Goal: Information Seeking & Learning: Learn about a topic

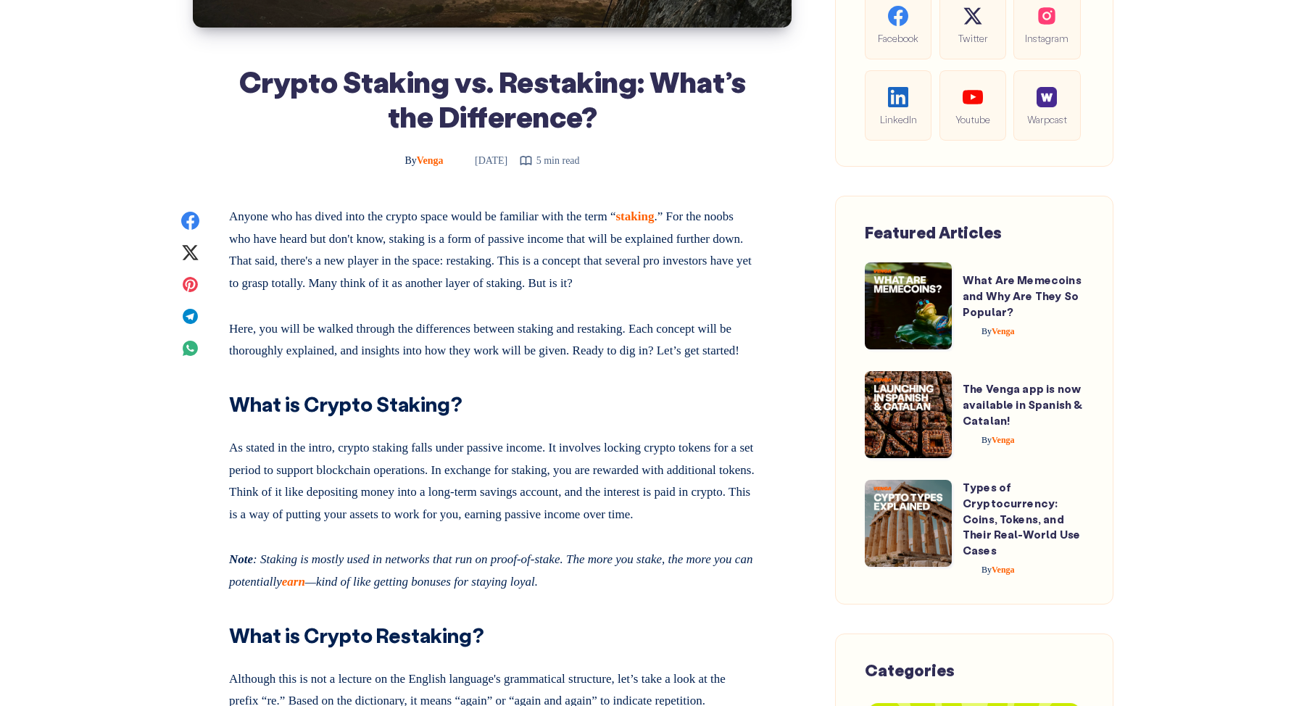
scroll to position [482, 0]
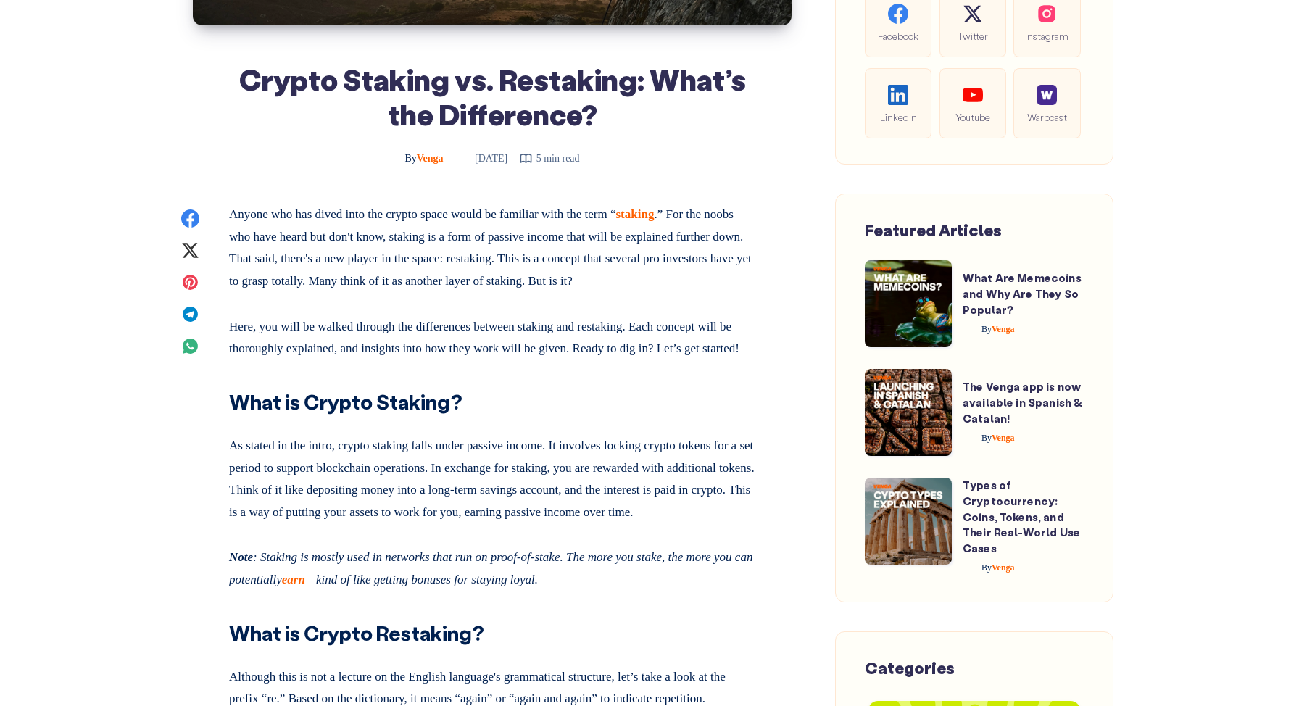
click at [594, 249] on p "Anyone who has dived into the crypto space would be familiar with the term “ st…" at bounding box center [492, 248] width 526 height 88
click at [594, 246] on p "Anyone who has dived into the crypto space would be familiar with the term “ st…" at bounding box center [492, 248] width 526 height 88
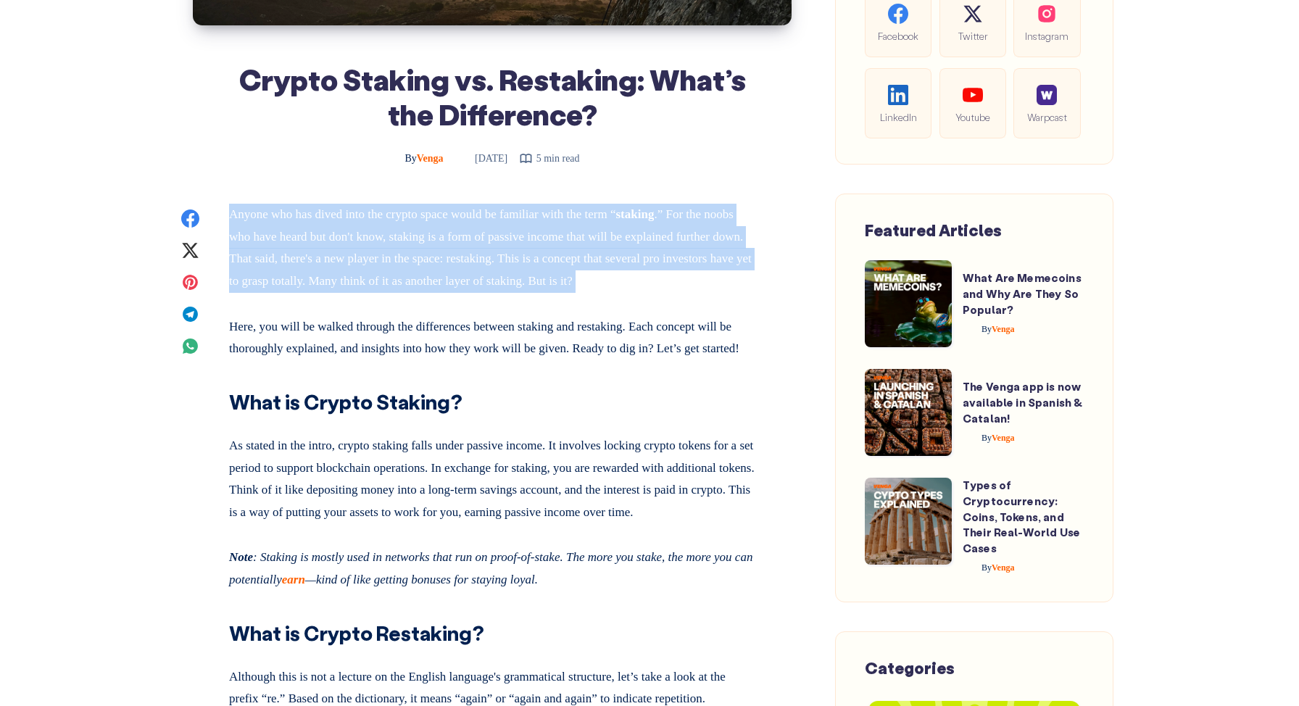
click at [594, 246] on p "Anyone who has dived into the crypto space would be familiar with the term “ st…" at bounding box center [492, 248] width 526 height 88
click at [594, 262] on p "Anyone who has dived into the crypto space would be familiar with the term “ st…" at bounding box center [492, 248] width 526 height 88
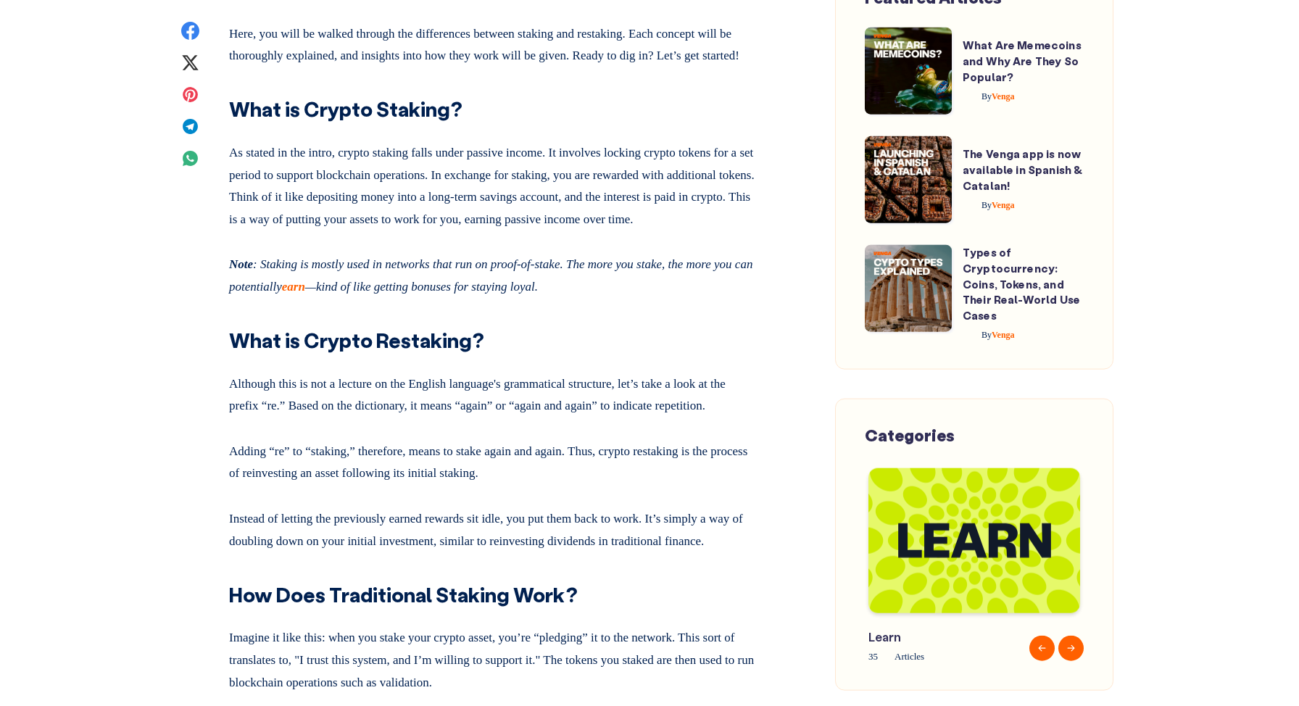
scroll to position [776, 0]
click at [451, 200] on p "As stated in the intro, crypto staking falls under passive income. It involves …" at bounding box center [492, 183] width 526 height 94
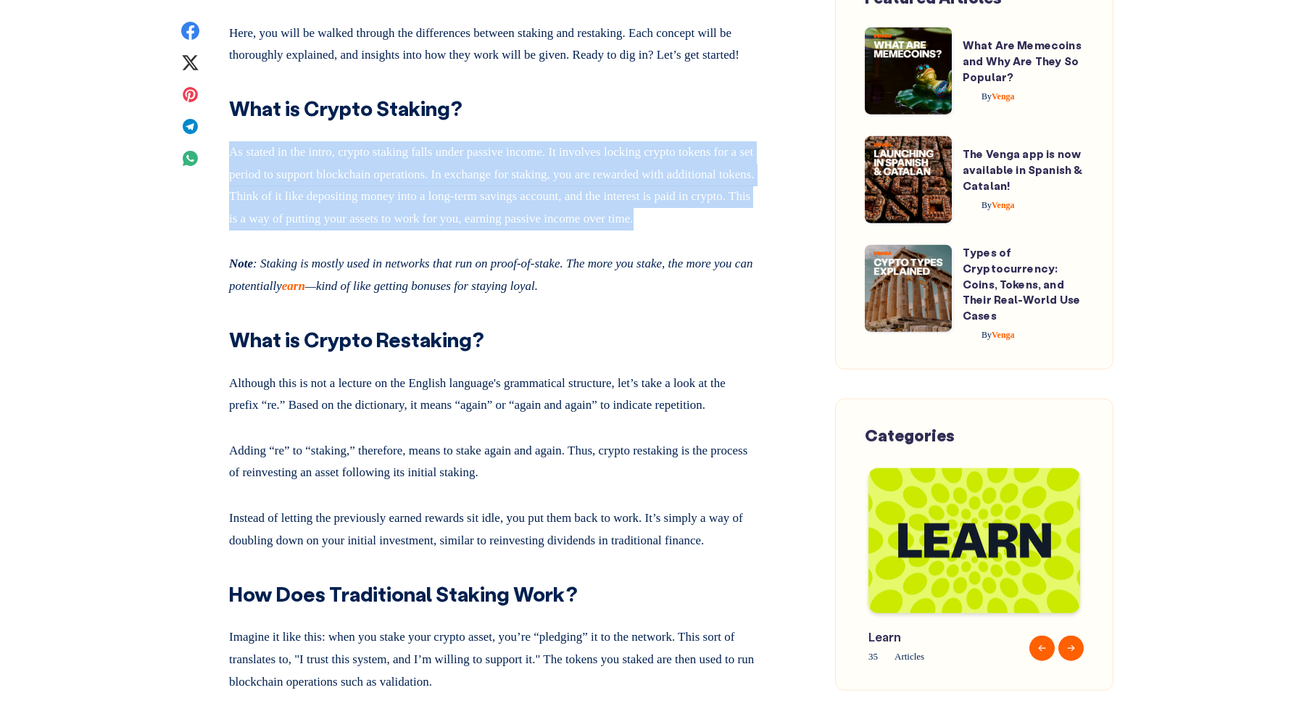
click at [451, 200] on p "As stated in the intro, crypto staking falls under passive income. It involves …" at bounding box center [492, 183] width 526 height 94
click at [515, 222] on p "As stated in the intro, crypto staking falls under passive income. It involves …" at bounding box center [492, 183] width 526 height 94
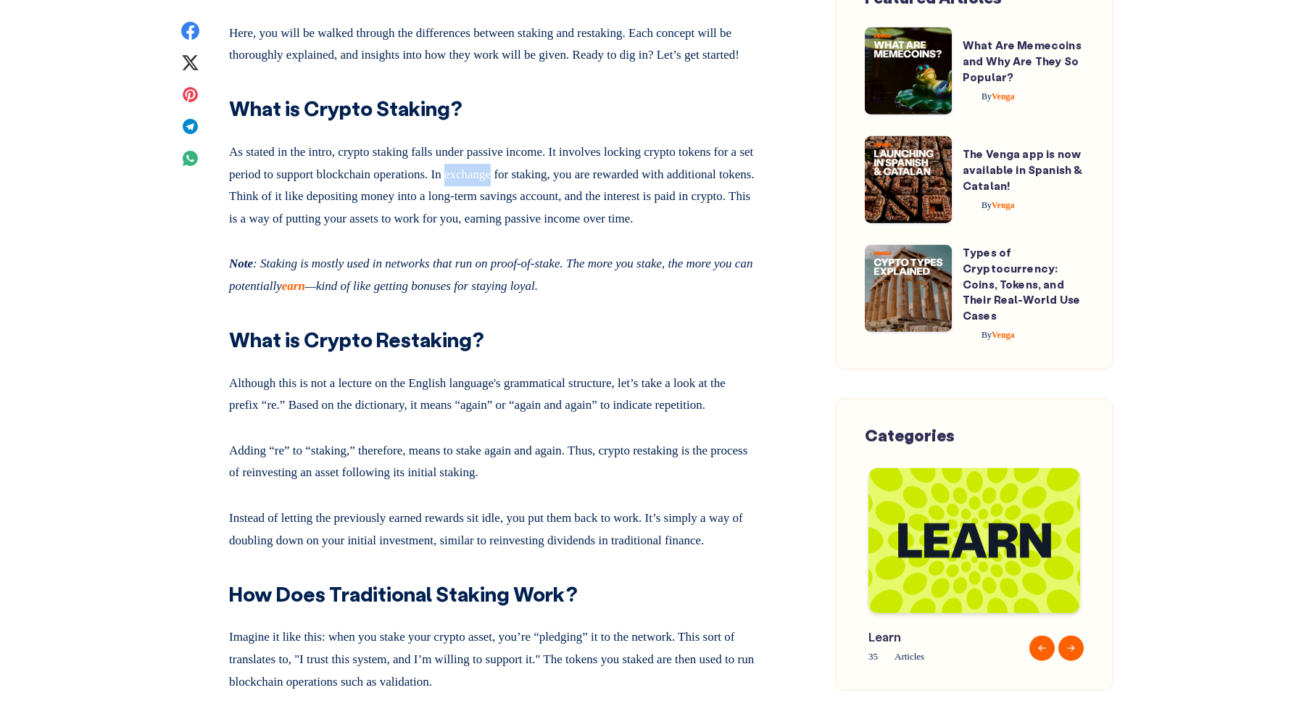
click at [515, 222] on p "As stated in the intro, crypto staking falls under passive income. It involves …" at bounding box center [492, 183] width 526 height 94
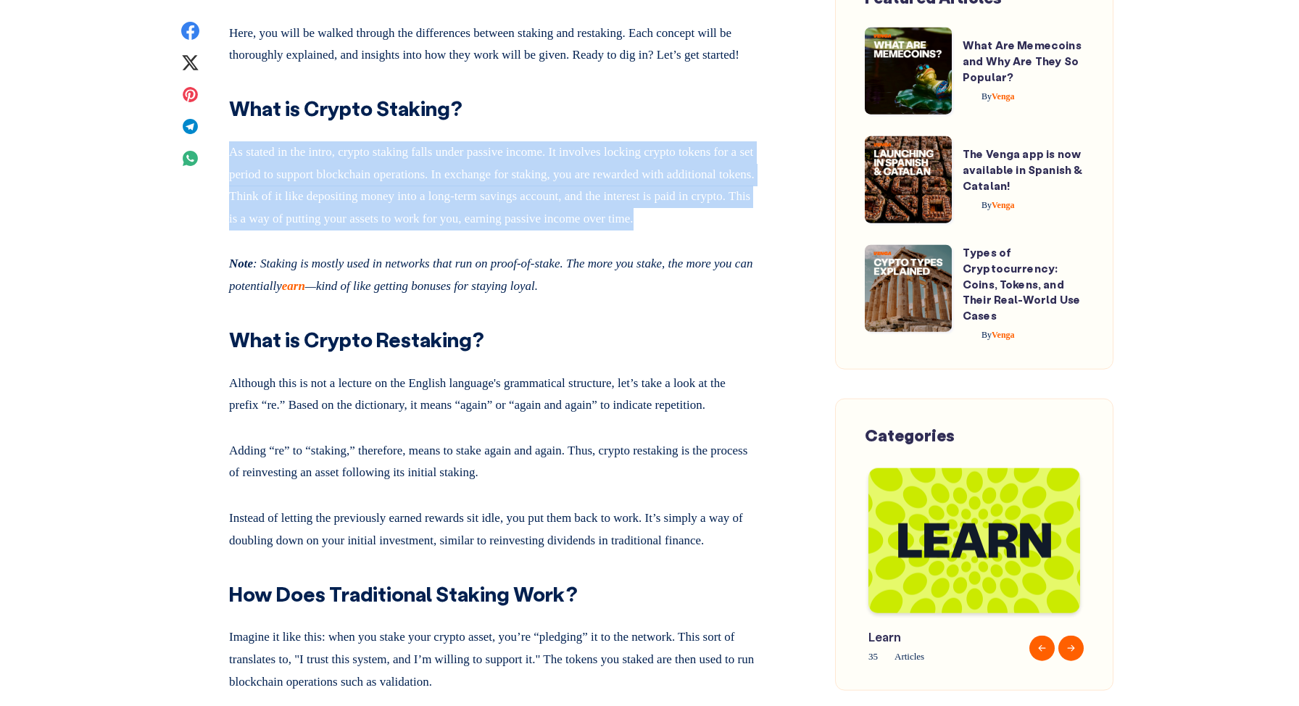
click at [515, 222] on p "As stated in the intro, crypto staking falls under passive income. It involves …" at bounding box center [492, 183] width 526 height 94
click at [522, 230] on p "As stated in the intro, crypto staking falls under passive income. It involves …" at bounding box center [492, 183] width 526 height 94
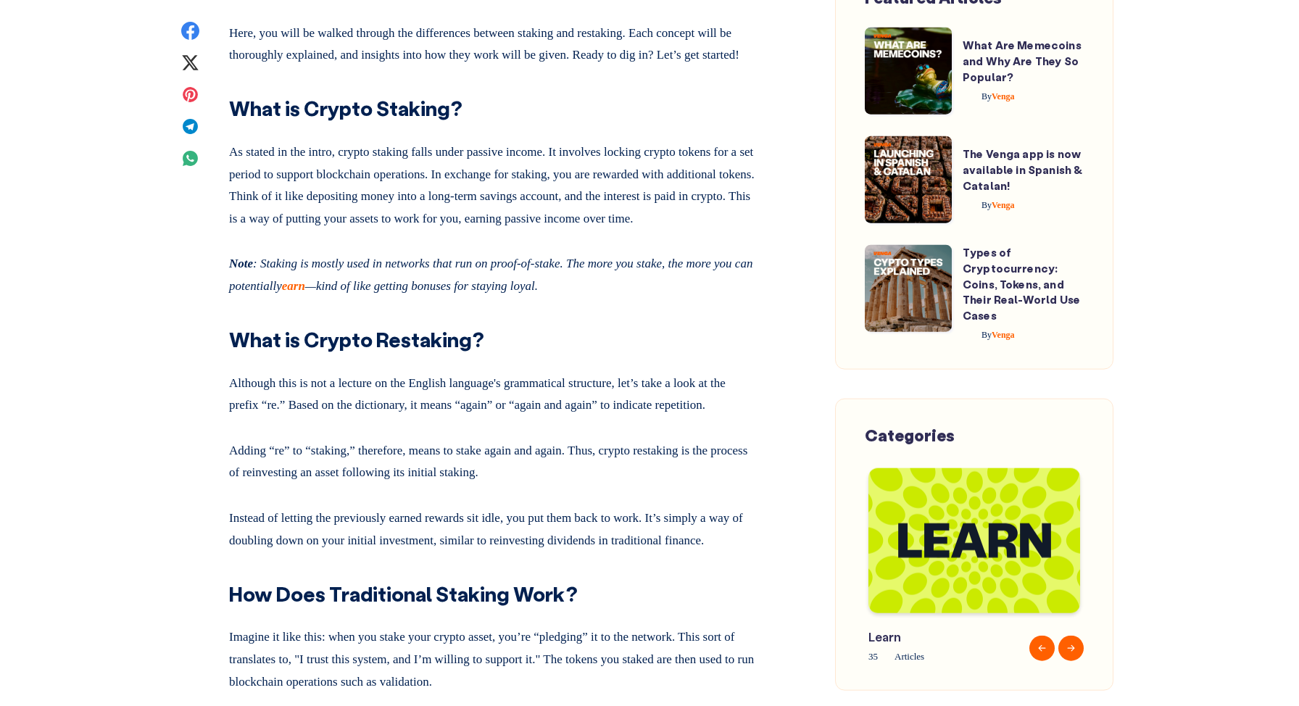
click at [481, 230] on p "As stated in the intro, crypto staking falls under passive income. It involves …" at bounding box center [492, 183] width 526 height 94
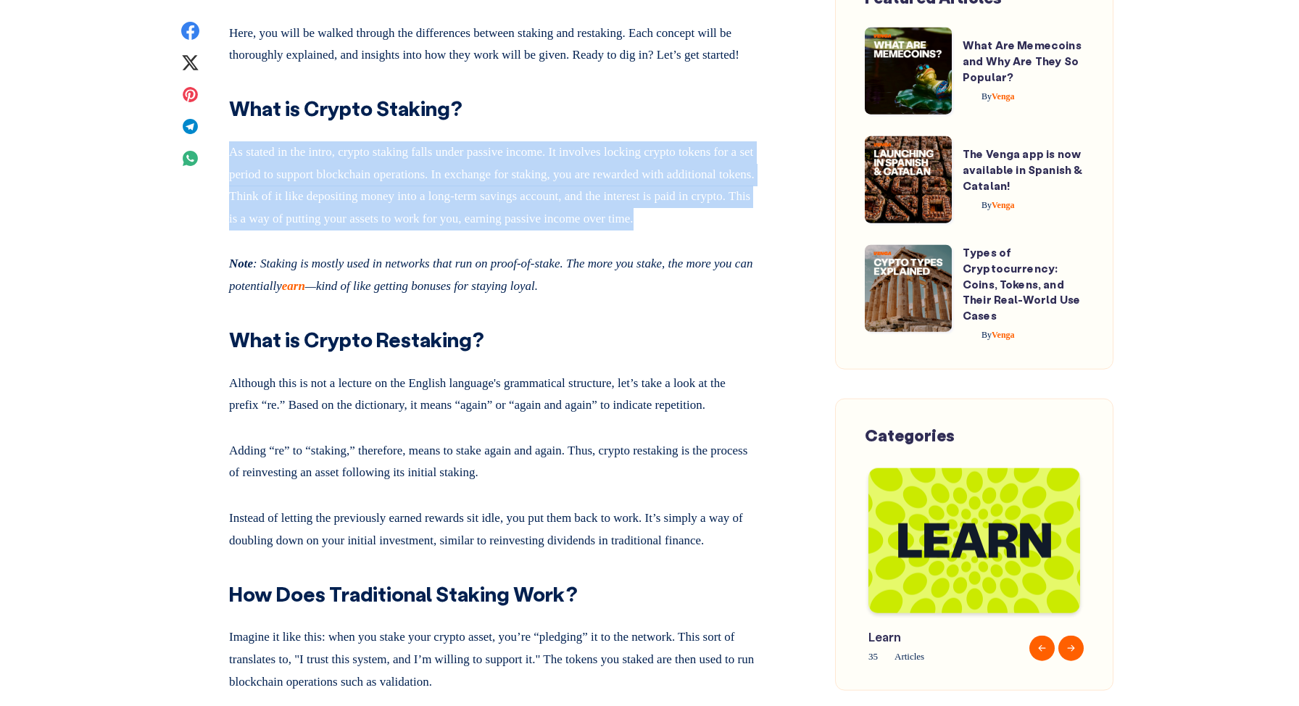
click at [481, 230] on p "As stated in the intro, crypto staking falls under passive income. It involves …" at bounding box center [492, 183] width 526 height 94
click at [517, 230] on p "As stated in the intro, crypto staking falls under passive income. It involves …" at bounding box center [492, 183] width 526 height 94
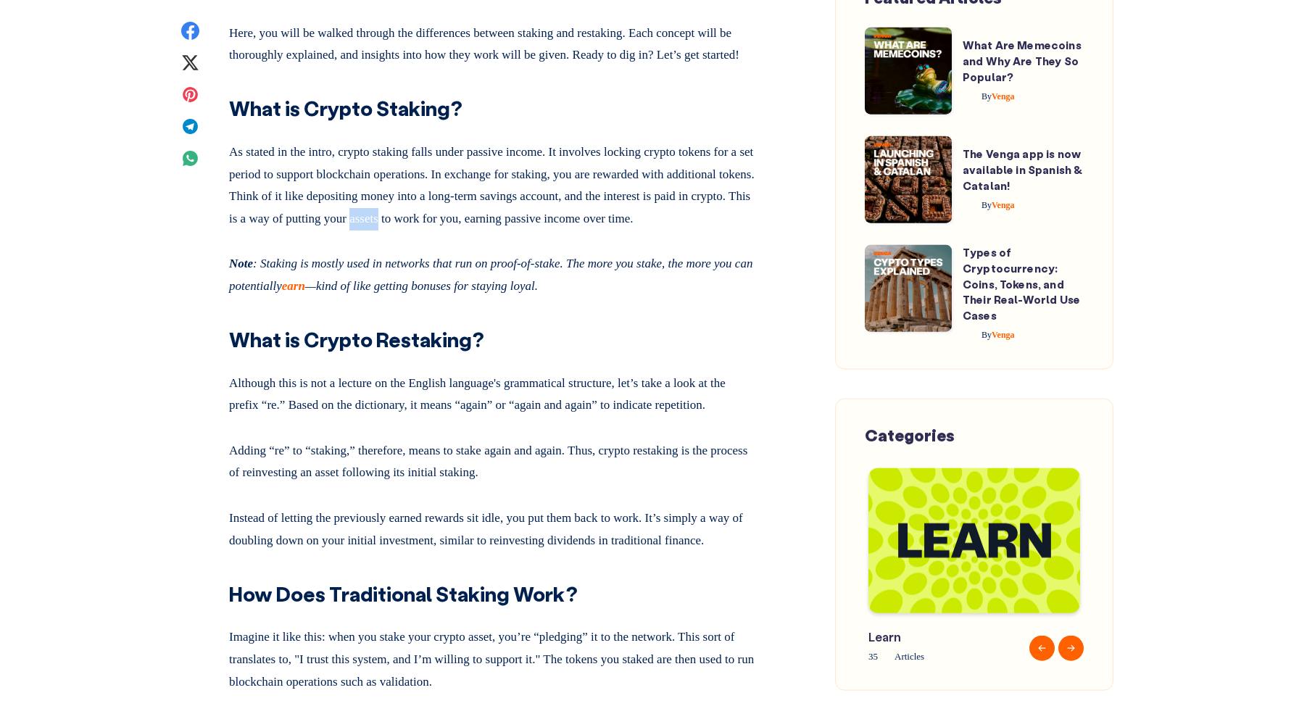
click at [517, 230] on p "As stated in the intro, crypto staking falls under passive income. It involves …" at bounding box center [492, 183] width 526 height 94
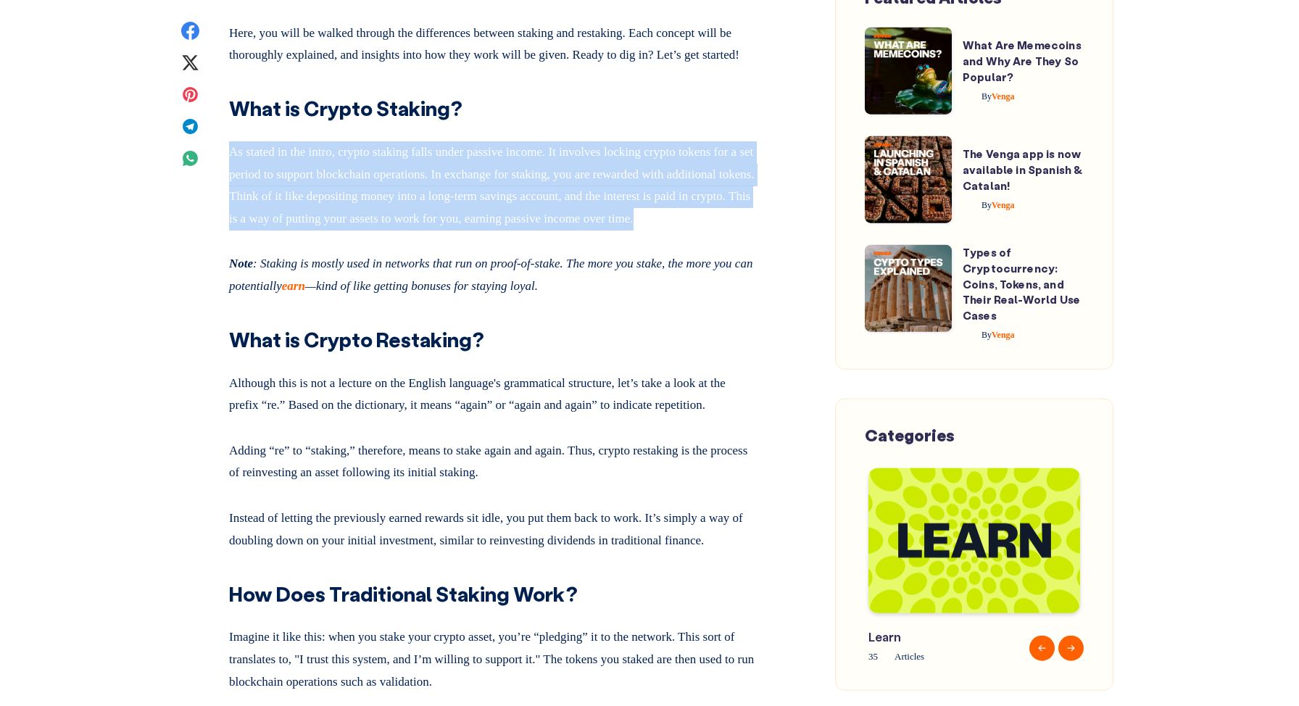
click at [517, 230] on p "As stated in the intro, crypto staking falls under passive income. It involves …" at bounding box center [492, 183] width 526 height 94
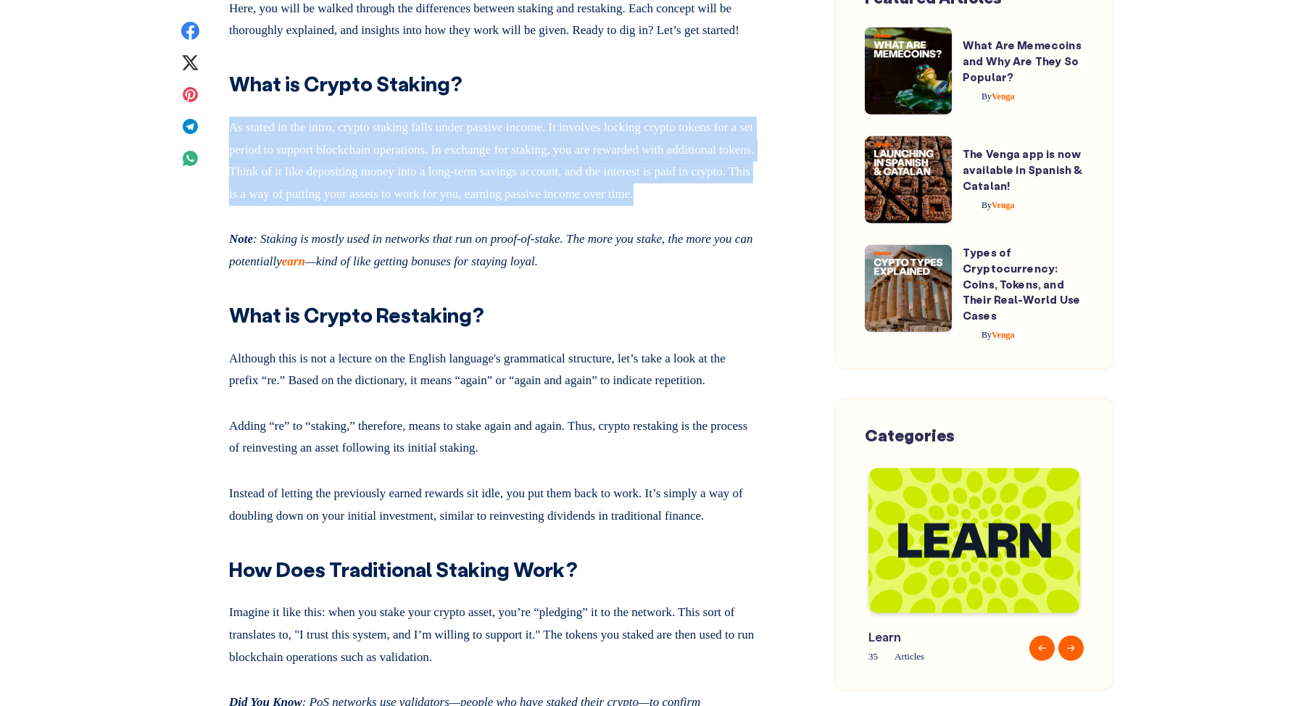
scroll to position [803, 0]
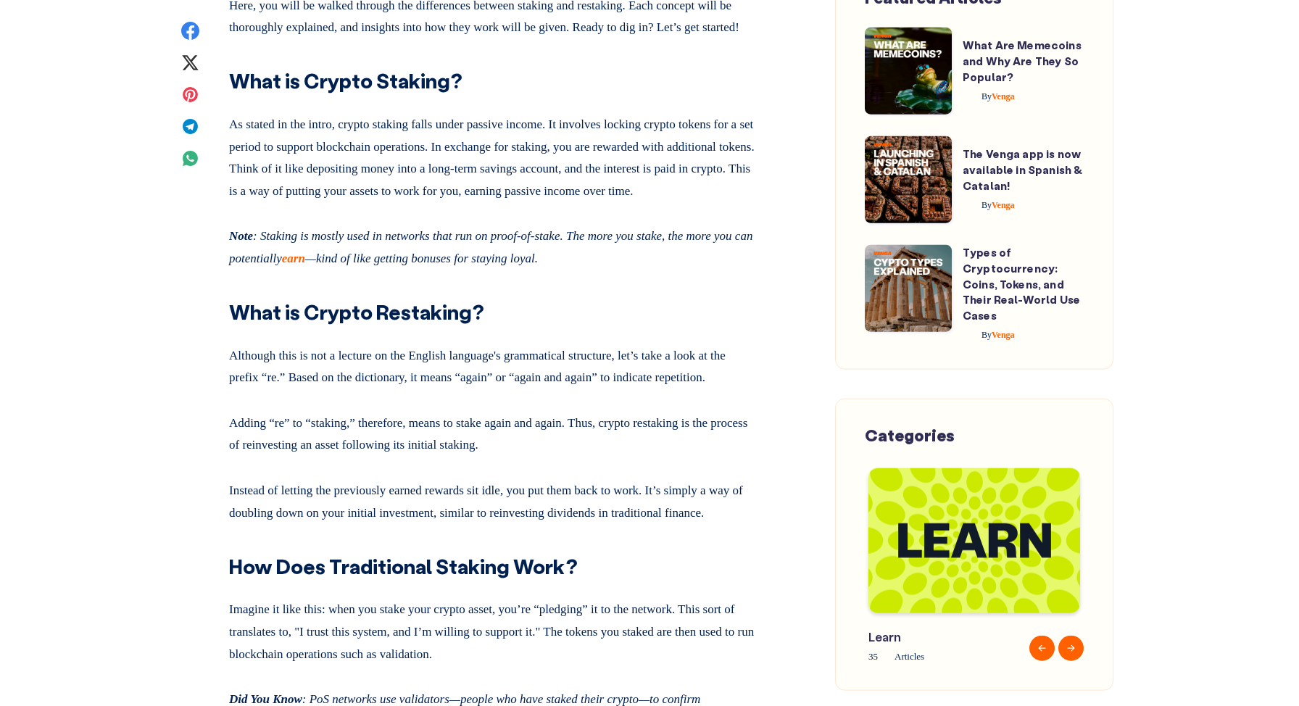
click at [533, 265] on em "Note : Staking is mostly used in networks that run on proof-of-stake. The more …" at bounding box center [490, 247] width 523 height 36
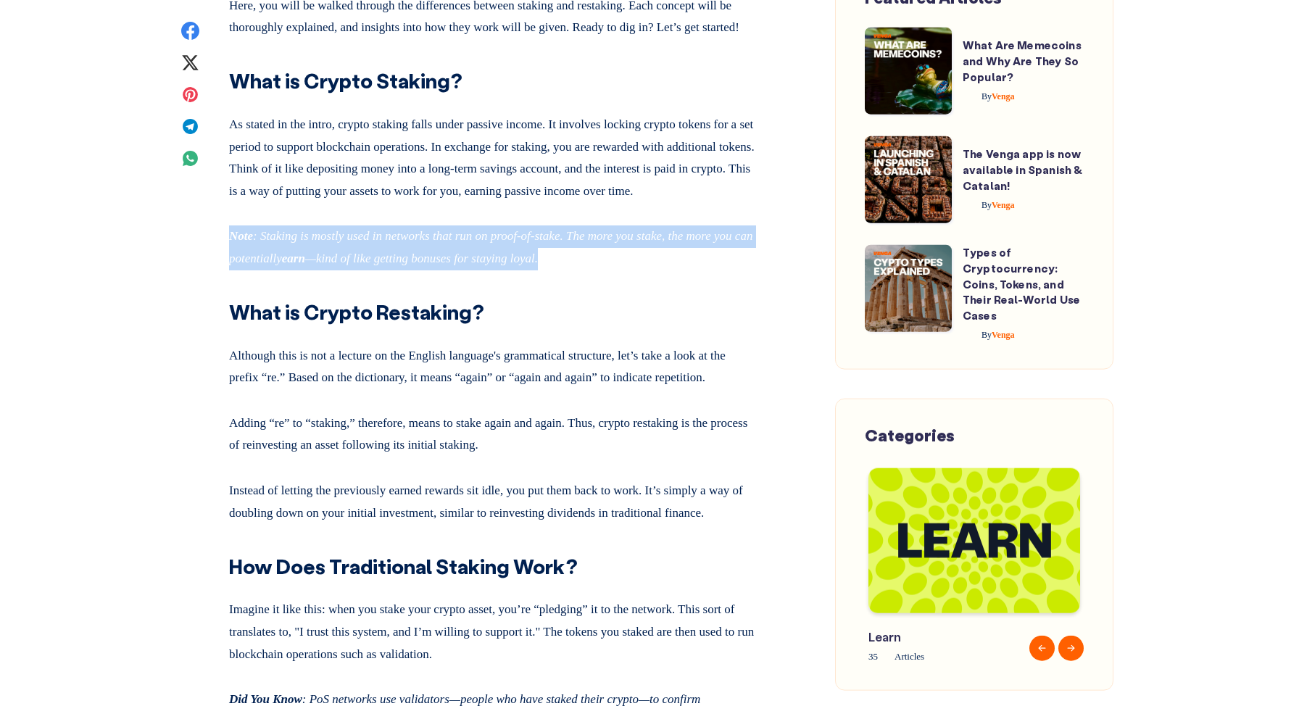
click at [533, 265] on em "Note : Staking is mostly used in networks that run on proof-of-stake. The more …" at bounding box center [490, 247] width 523 height 36
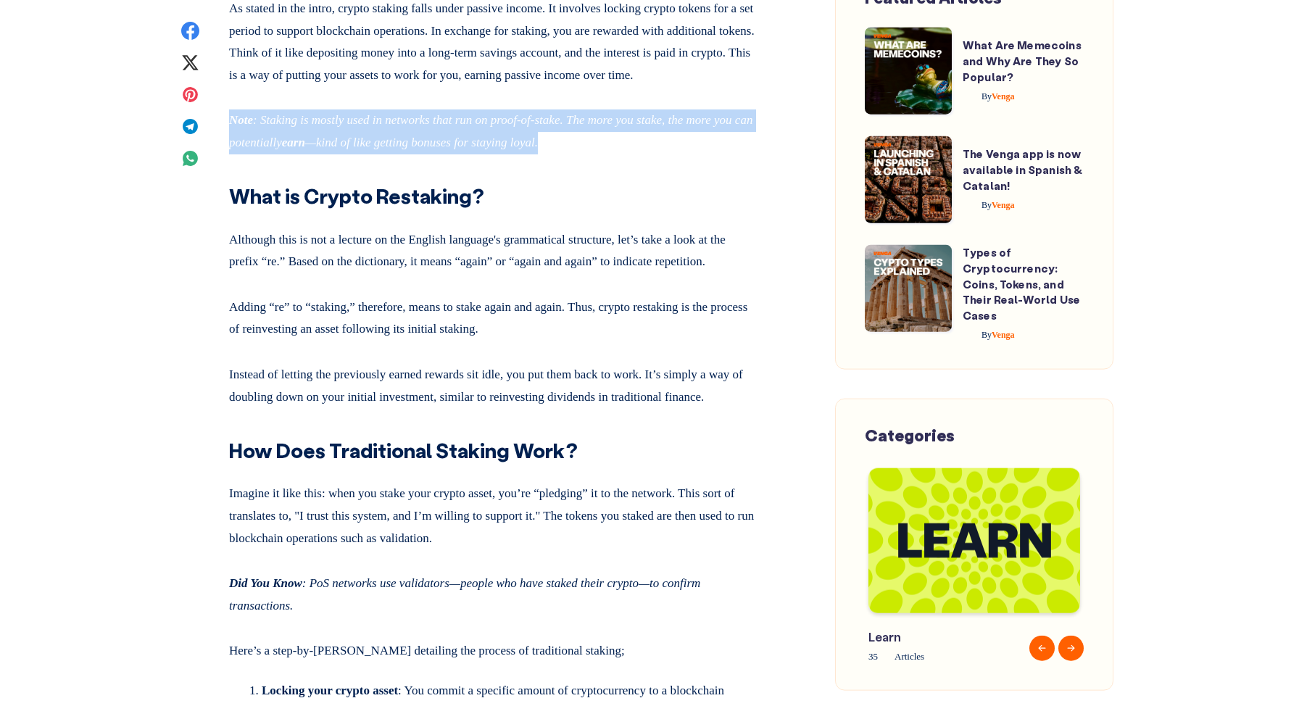
scroll to position [920, 0]
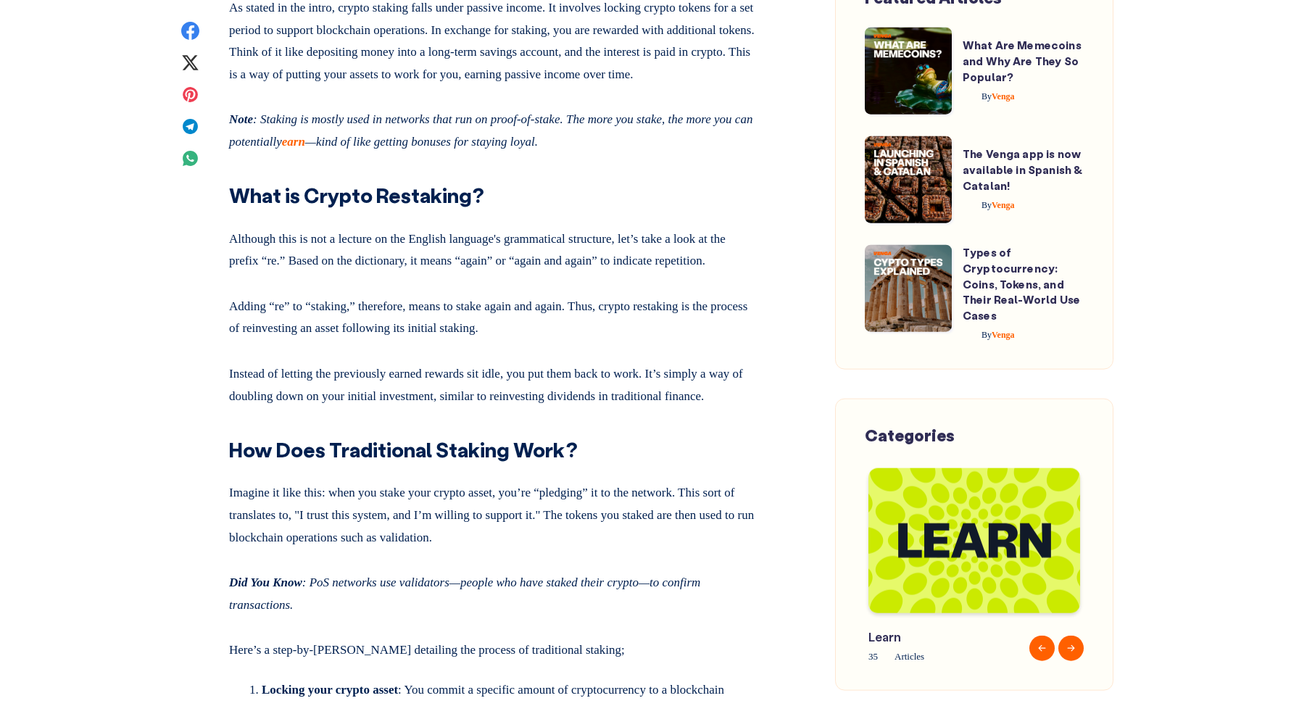
click at [549, 273] on p "Although this is not a lecture on the English language's grammatical structure,…" at bounding box center [492, 248] width 526 height 50
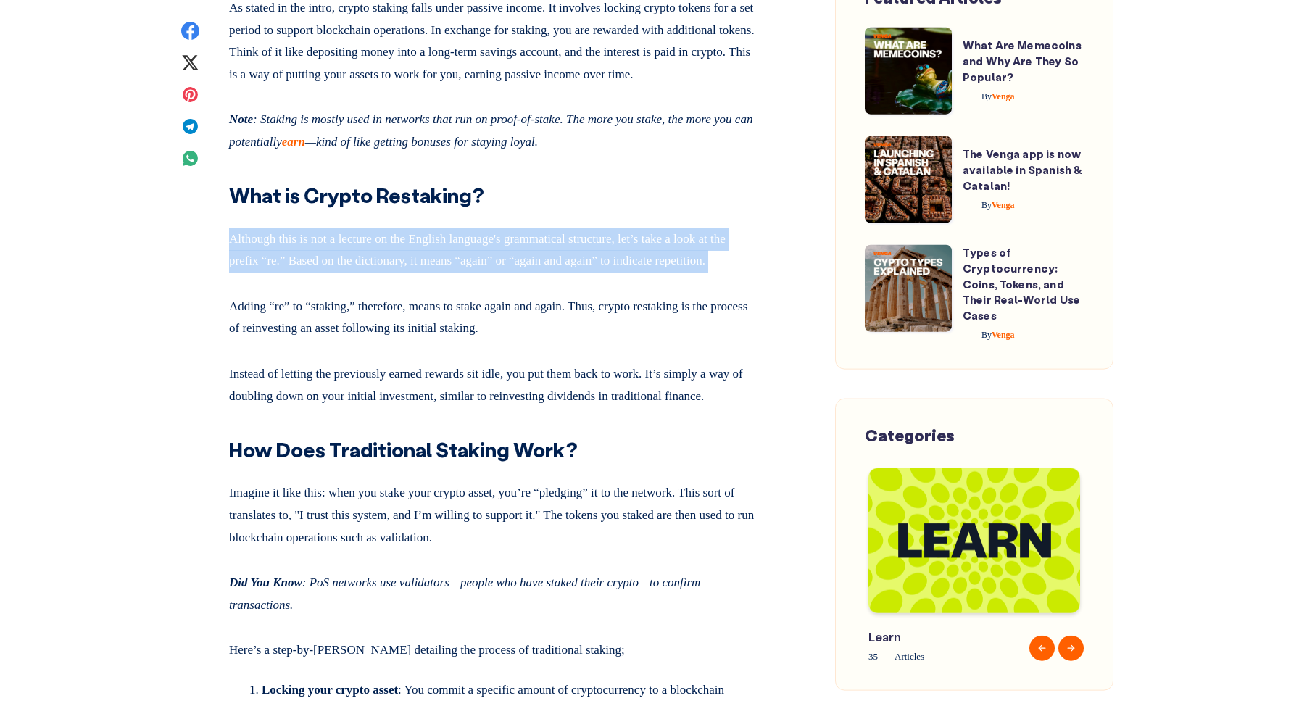
click at [549, 273] on p "Although this is not a lecture on the English language's grammatical structure,…" at bounding box center [492, 248] width 526 height 50
click at [560, 273] on p "Although this is not a lecture on the English language's grammatical structure,…" at bounding box center [492, 248] width 526 height 50
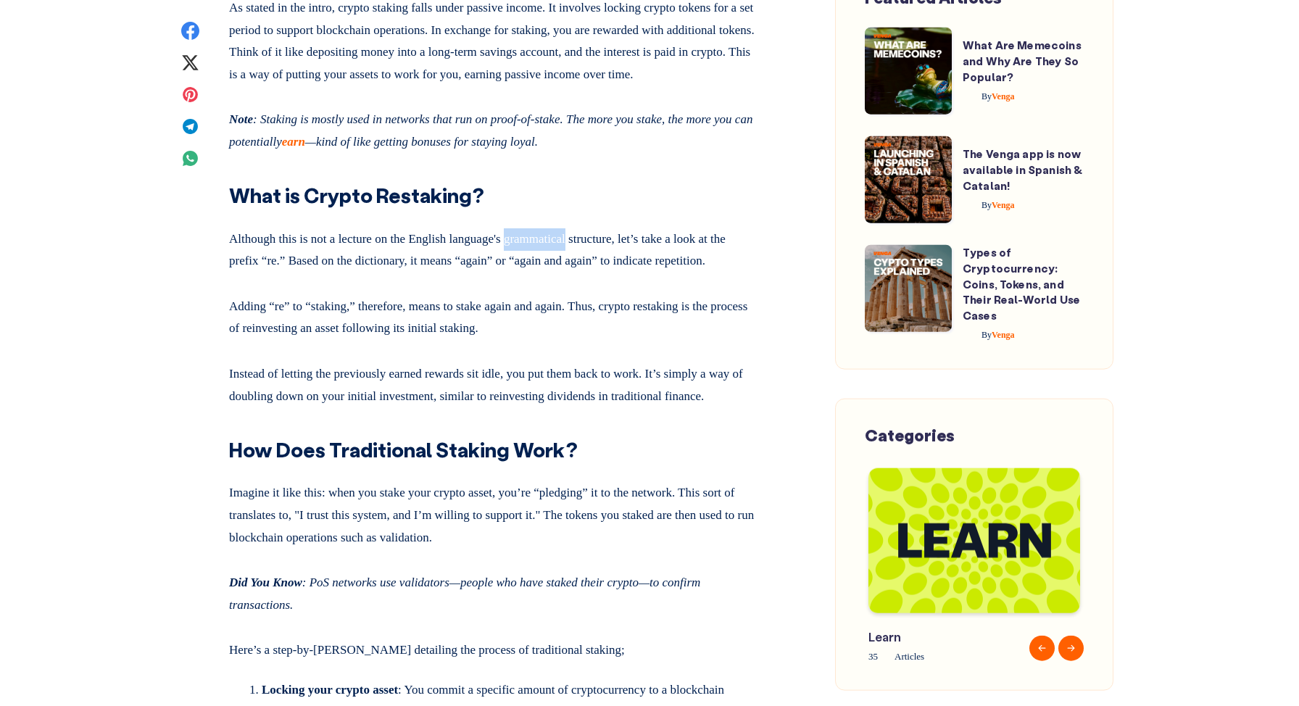
click at [560, 273] on p "Although this is not a lecture on the English language's grammatical structure,…" at bounding box center [492, 248] width 526 height 50
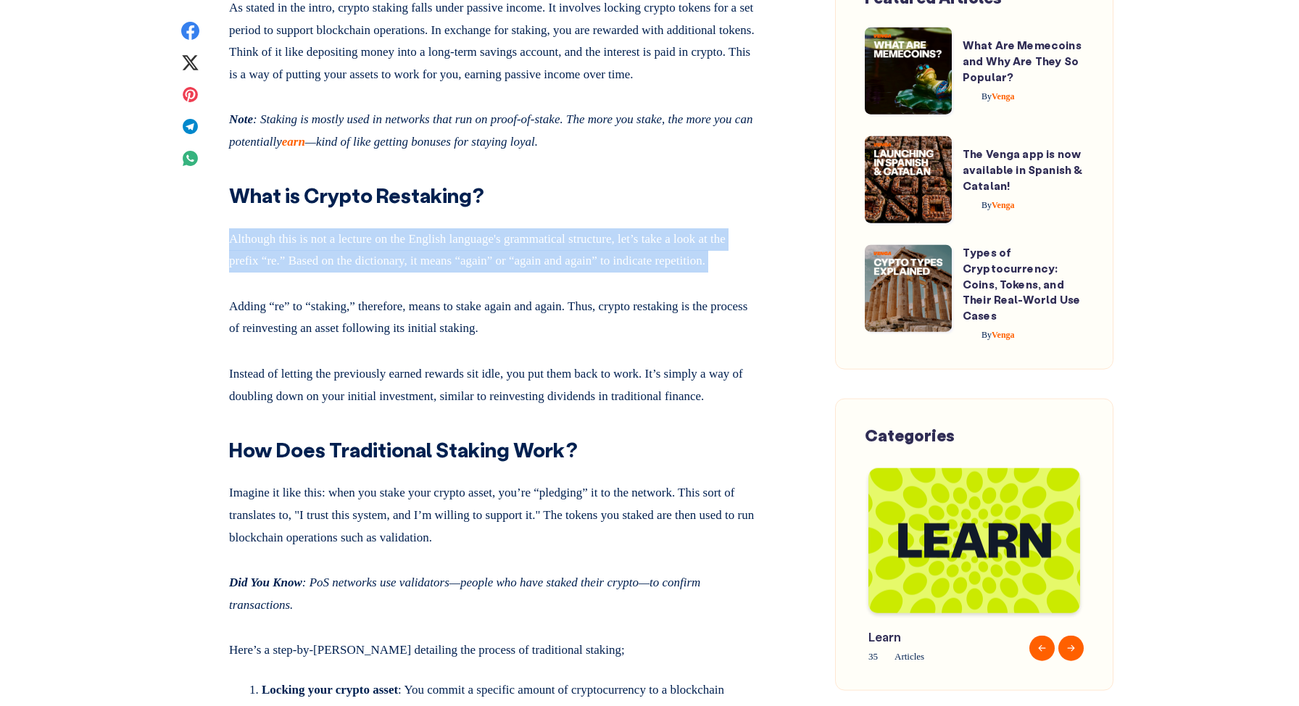
click at [560, 273] on p "Although this is not a lecture on the English language's grammatical structure,…" at bounding box center [492, 248] width 526 height 50
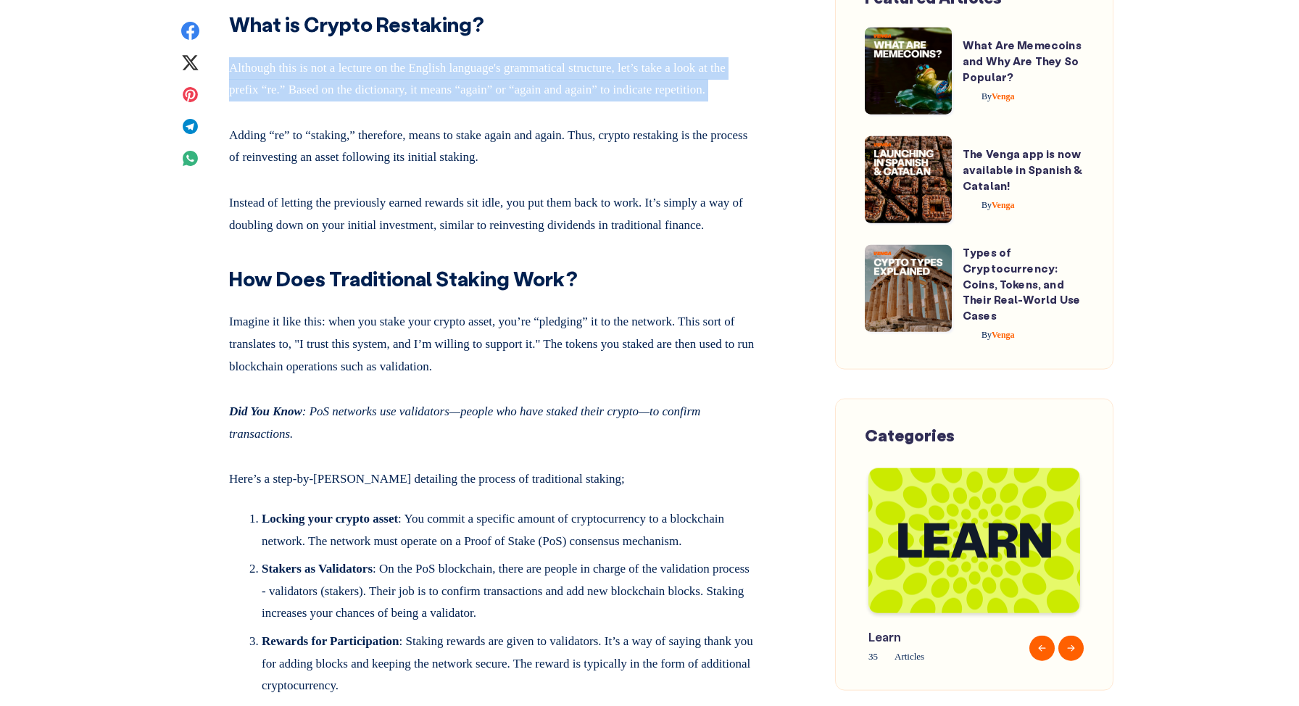
scroll to position [1093, 0]
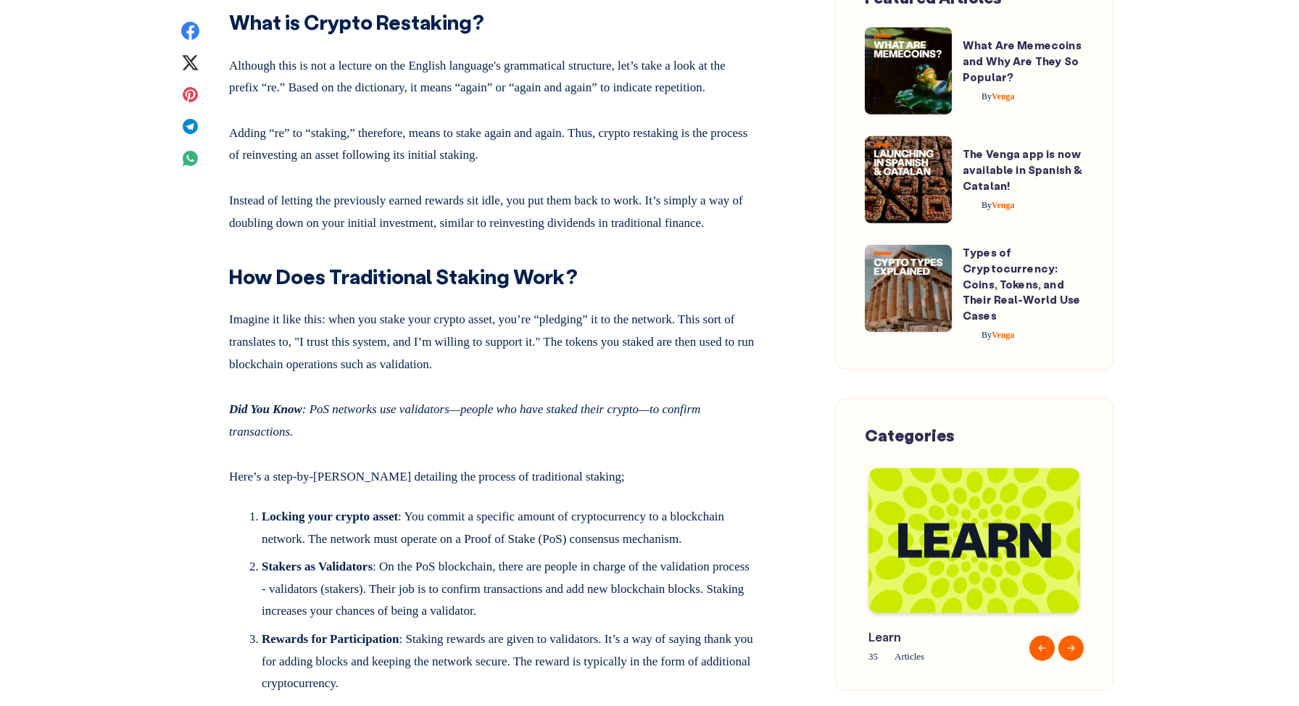
click at [531, 234] on p "Instead of letting the previously earned rewards sit idle, you put them back to…" at bounding box center [492, 209] width 526 height 50
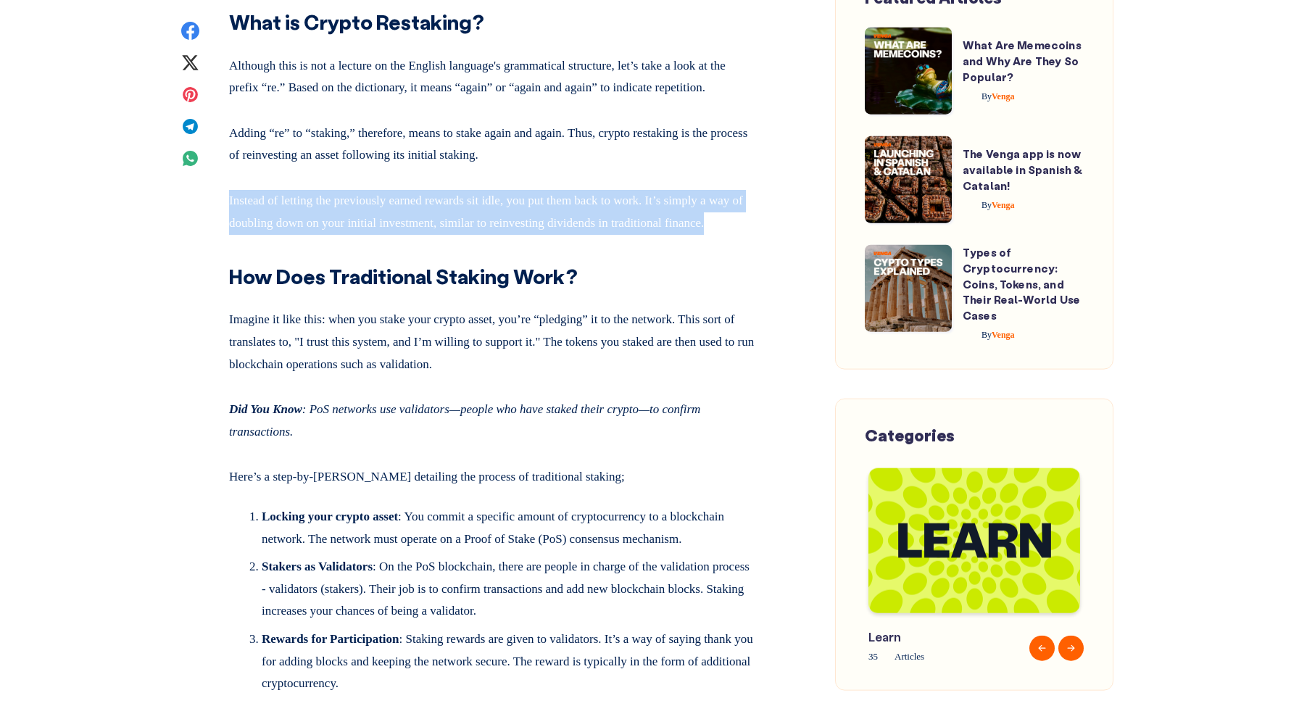
click at [531, 234] on p "Instead of letting the previously earned rewards sit idle, you put them back to…" at bounding box center [492, 209] width 526 height 50
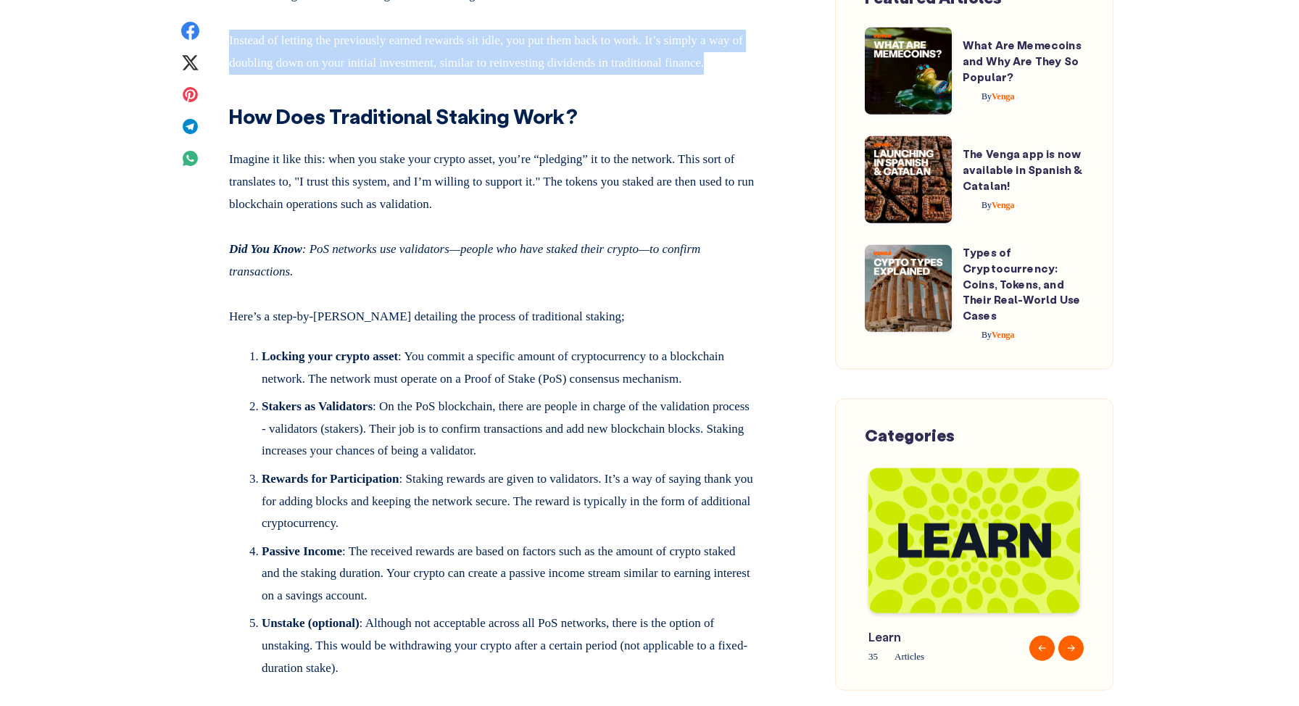
scroll to position [1258, 0]
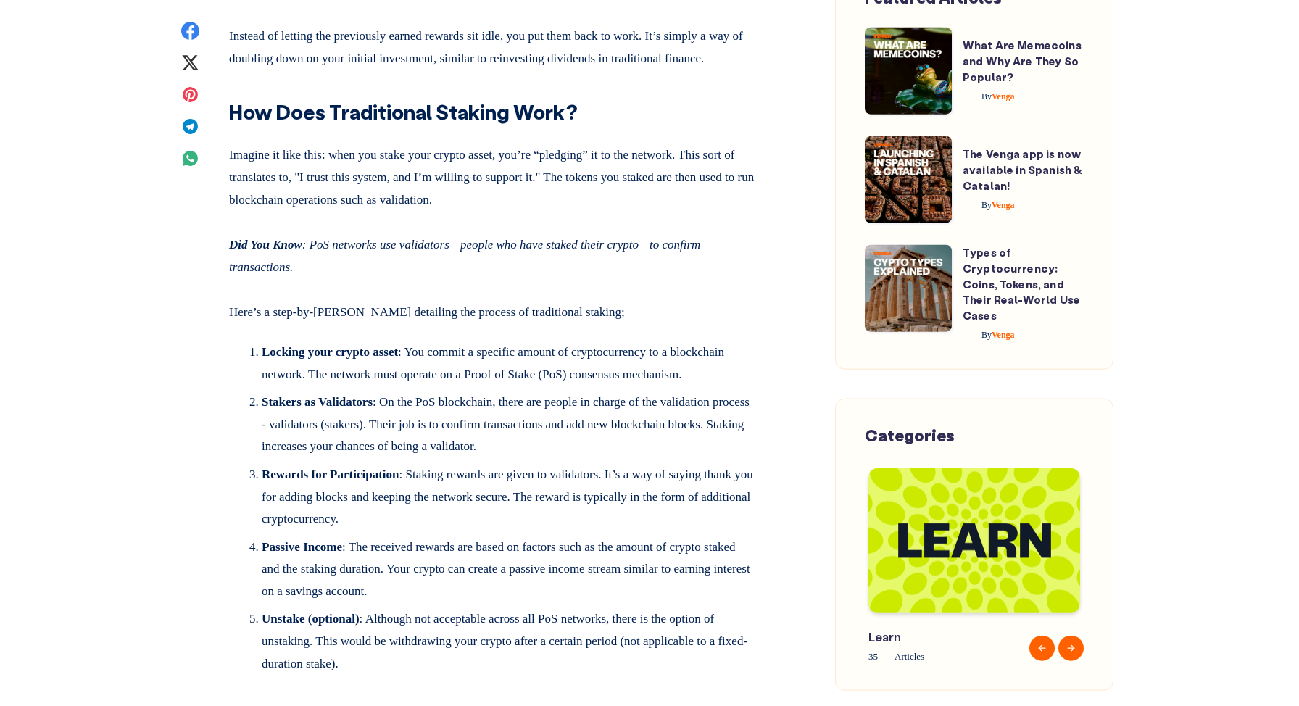
click at [525, 211] on p "Imagine it like this: when you stake your crypto asset, you’re “pledging” it to…" at bounding box center [492, 174] width 526 height 72
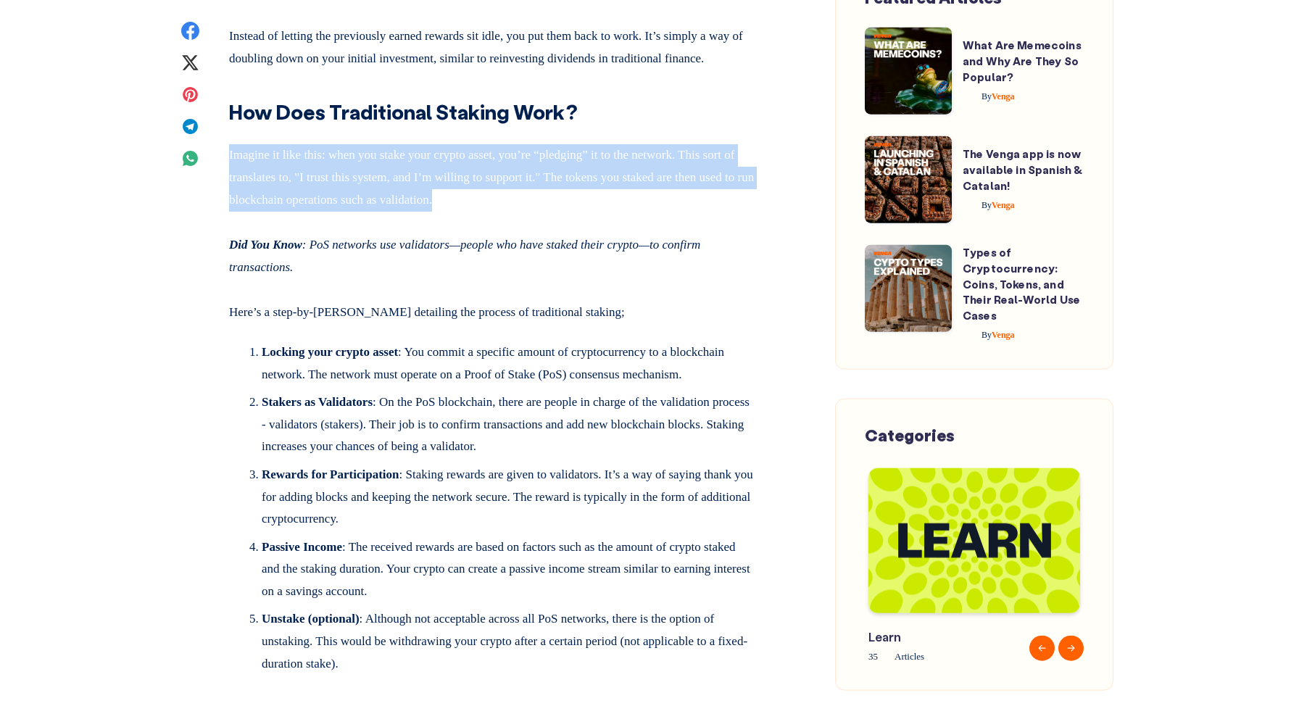
click at [525, 211] on p "Imagine it like this: when you stake your crypto asset, you’re “pledging” it to…" at bounding box center [492, 174] width 526 height 72
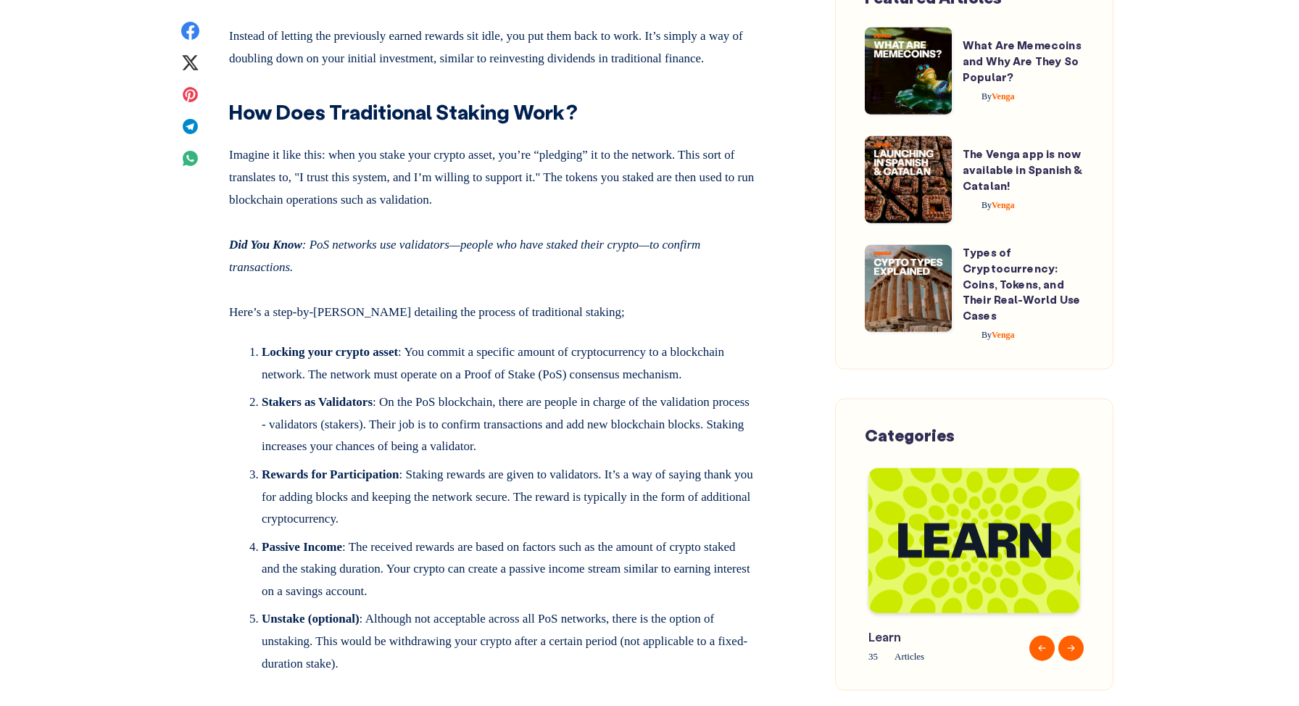
click at [549, 274] on em "Did You Know : PoS networks use validators—people who have staked their crypto—…" at bounding box center [464, 256] width 471 height 36
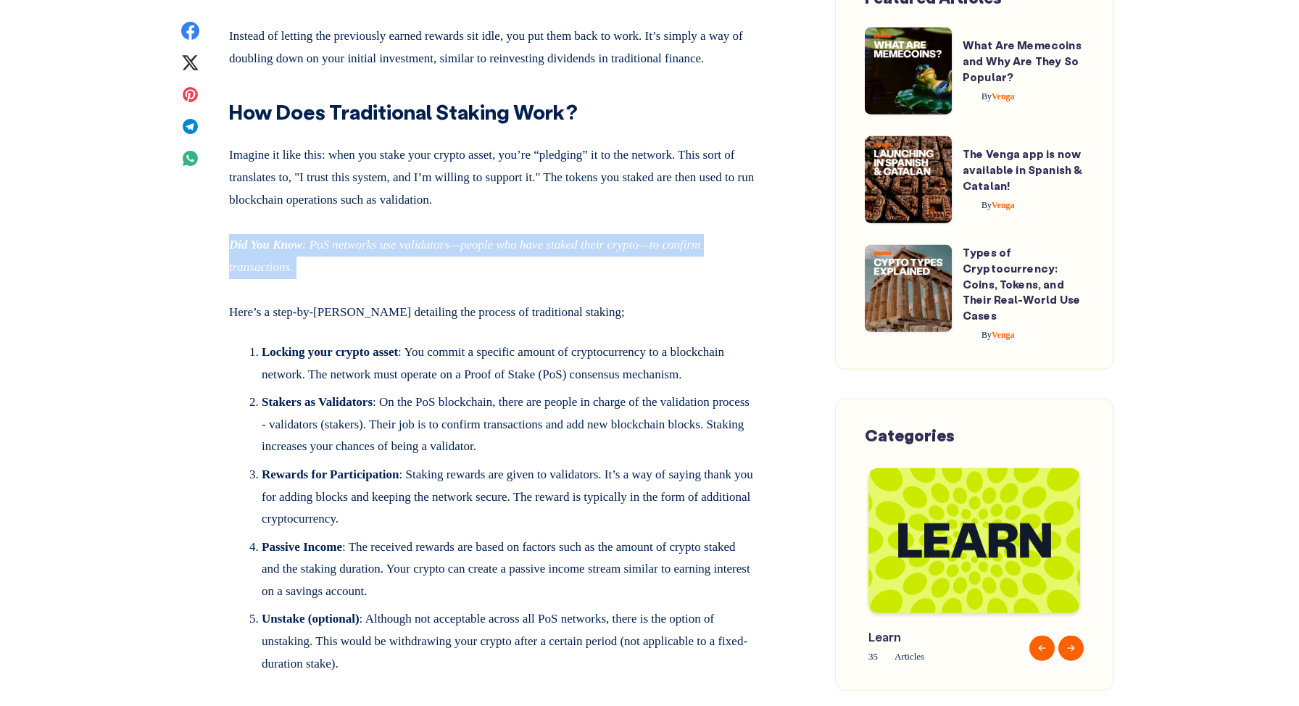
click at [549, 274] on em "Did You Know : PoS networks use validators—people who have staked their crypto—…" at bounding box center [464, 256] width 471 height 36
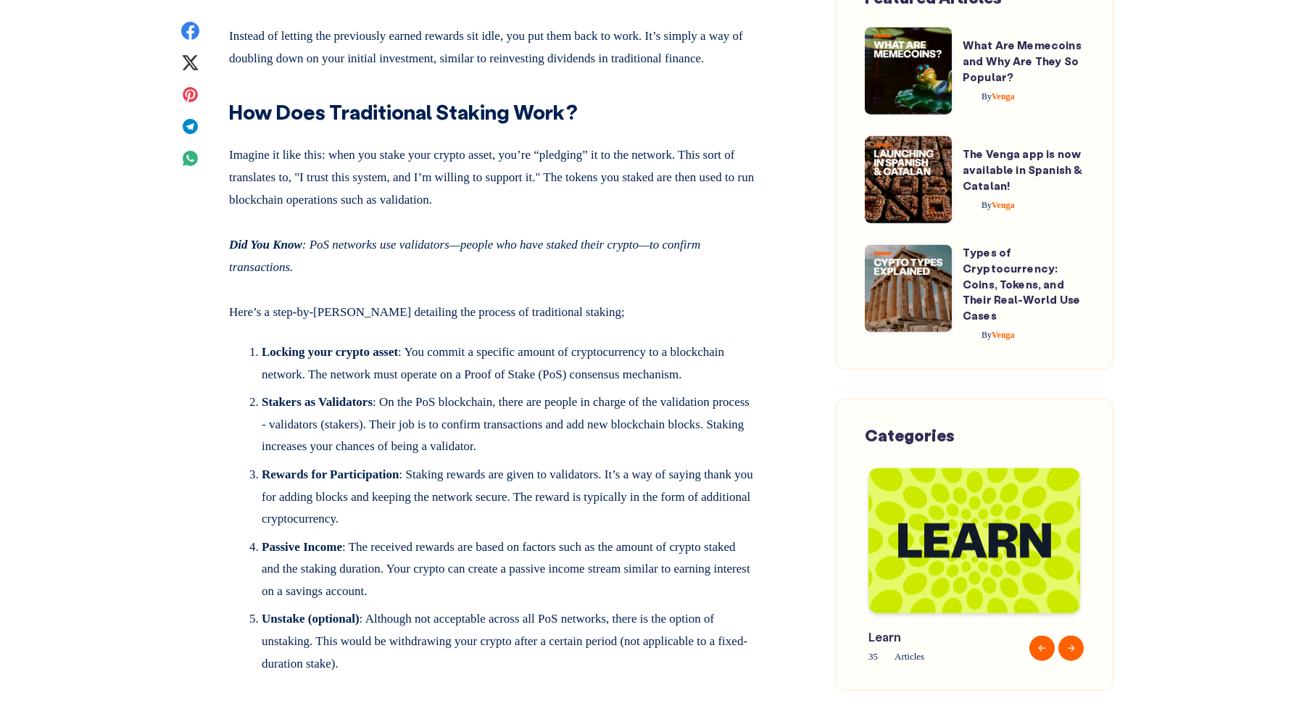
click at [530, 324] on p "Here’s a step-by-[PERSON_NAME] detailing the process of traditional staking;" at bounding box center [492, 310] width 526 height 28
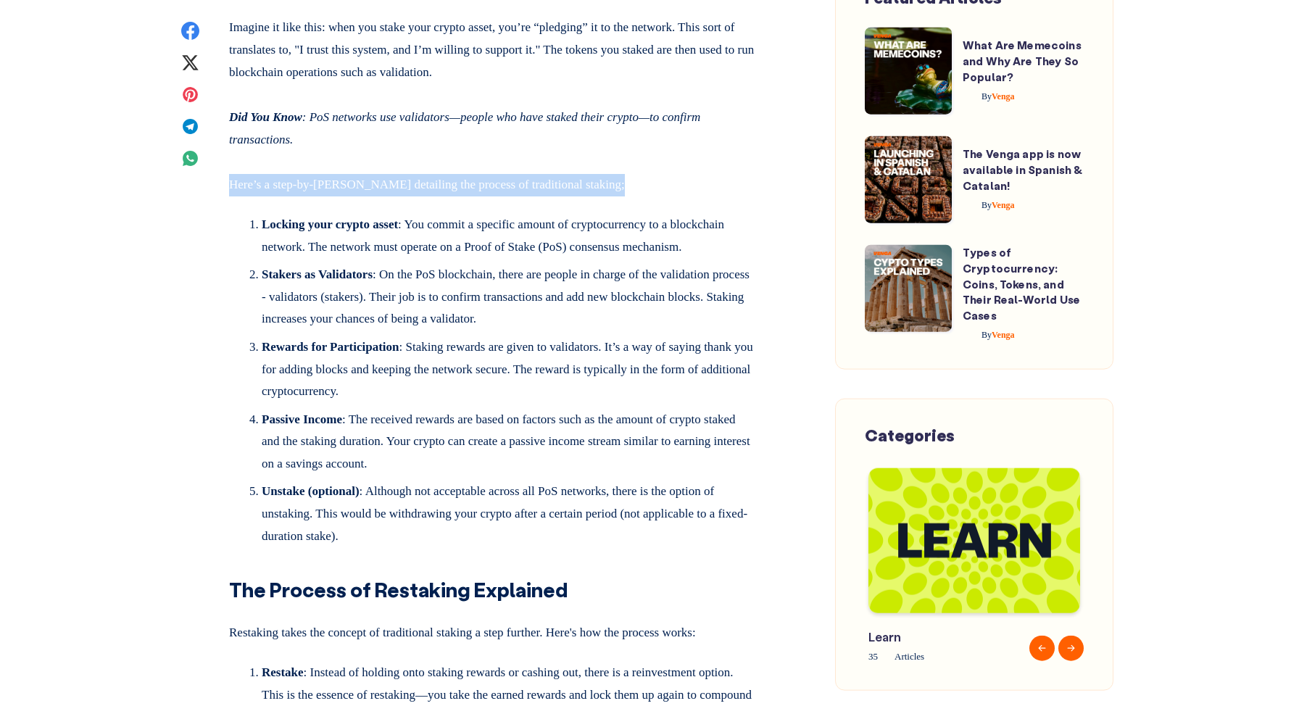
scroll to position [1390, 0]
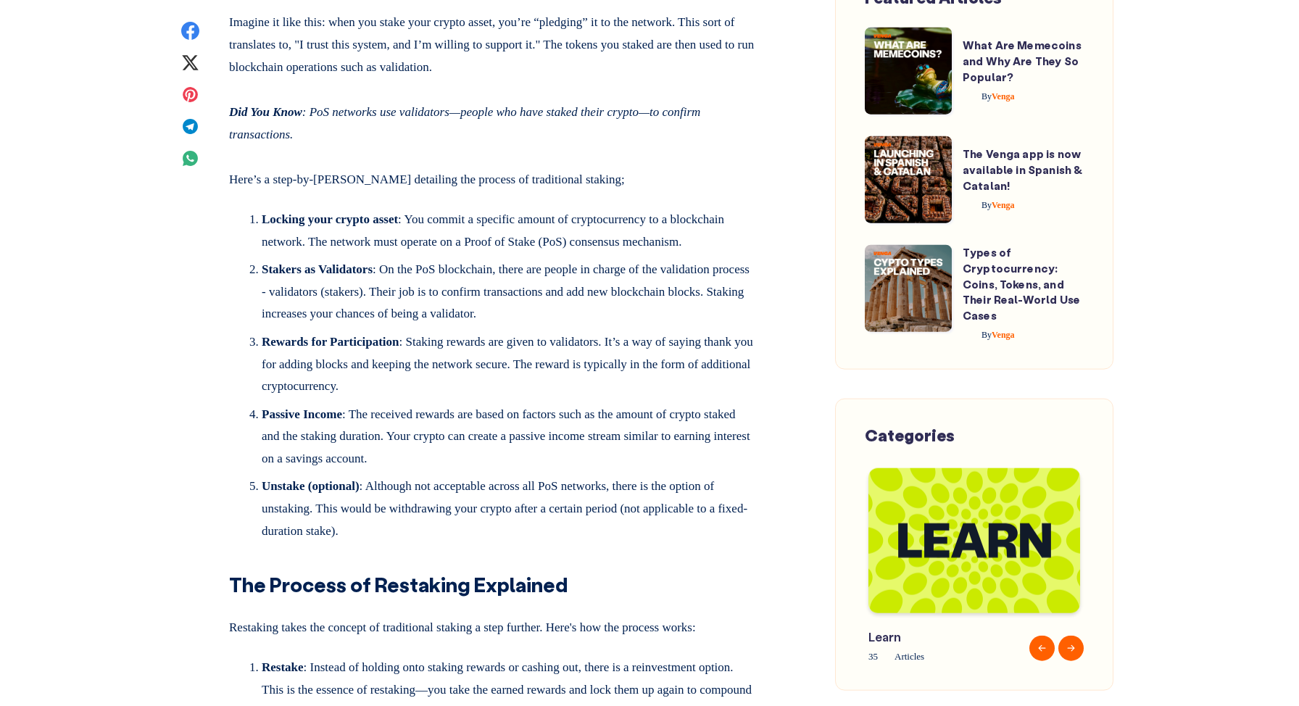
click at [558, 259] on li "Locking your crypto asset : You commit a specific amount of cryptocurrency to a…" at bounding box center [509, 234] width 494 height 50
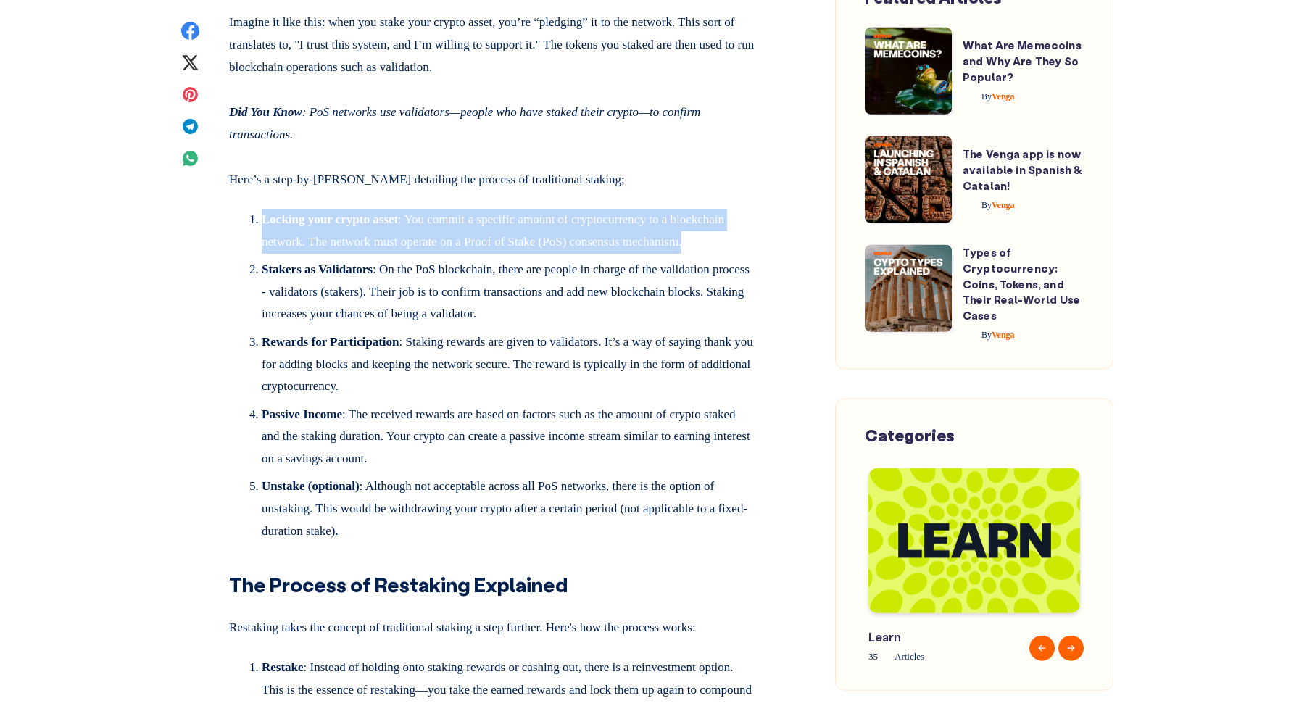
click at [558, 259] on li "Locking your crypto asset : You commit a specific amount of cryptocurrency to a…" at bounding box center [509, 234] width 494 height 50
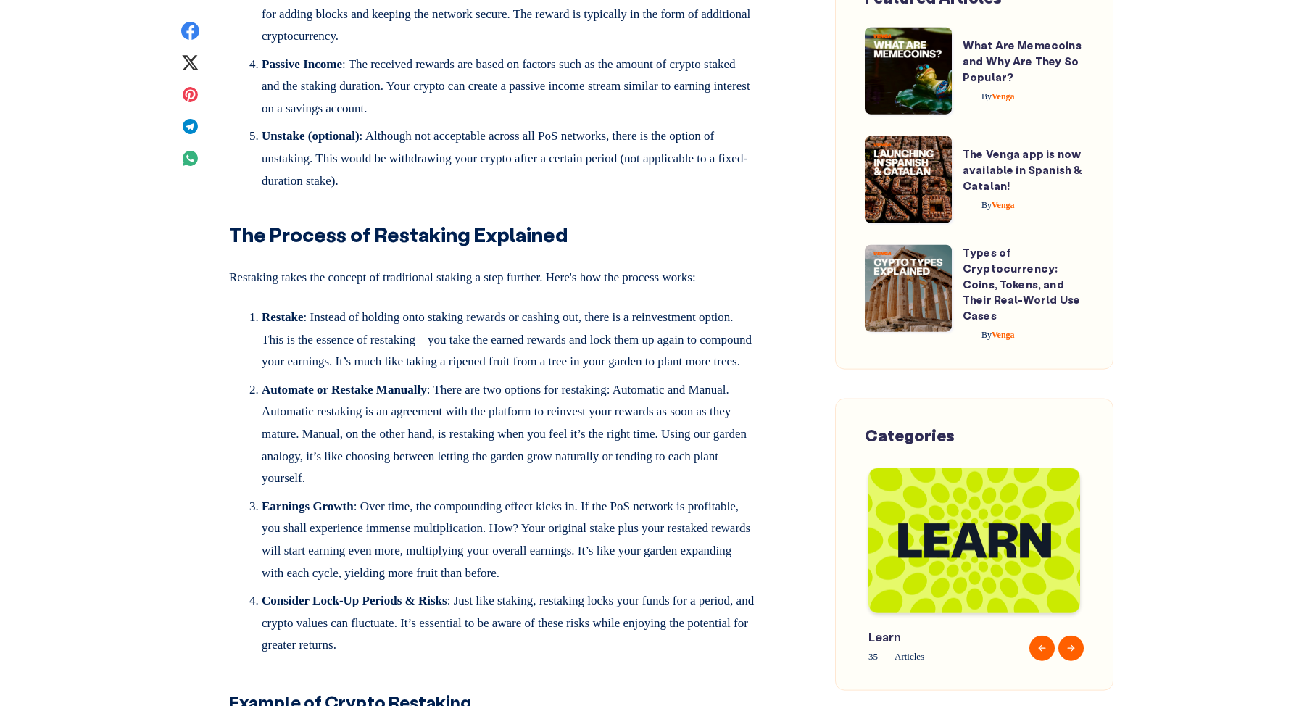
scroll to position [1750, 0]
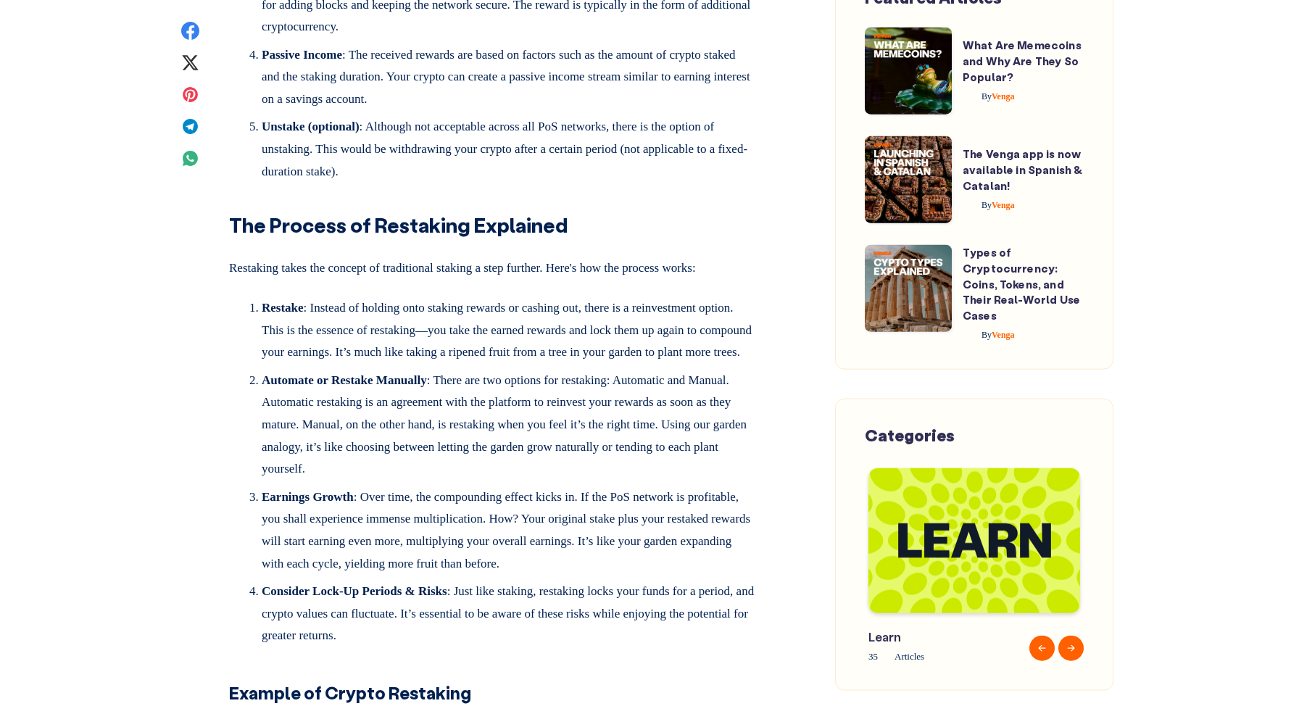
click at [505, 370] on li "Restake : Instead of holding onto staking rewards or cashing out, there is a re…" at bounding box center [509, 333] width 494 height 72
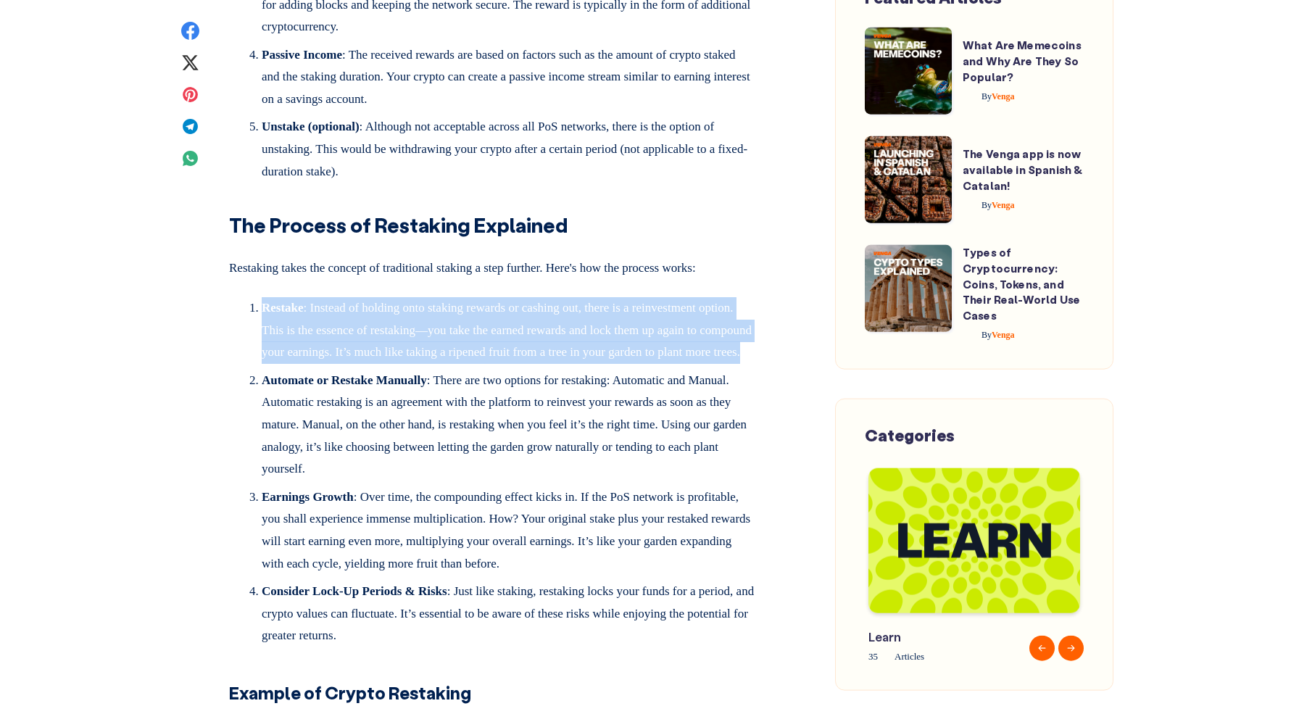
click at [505, 370] on li "Restake : Instead of holding onto staking rewards or cashing out, there is a re…" at bounding box center [509, 333] width 494 height 72
click at [523, 370] on li "Restake : Instead of holding onto staking rewards or cashing out, there is a re…" at bounding box center [509, 333] width 494 height 72
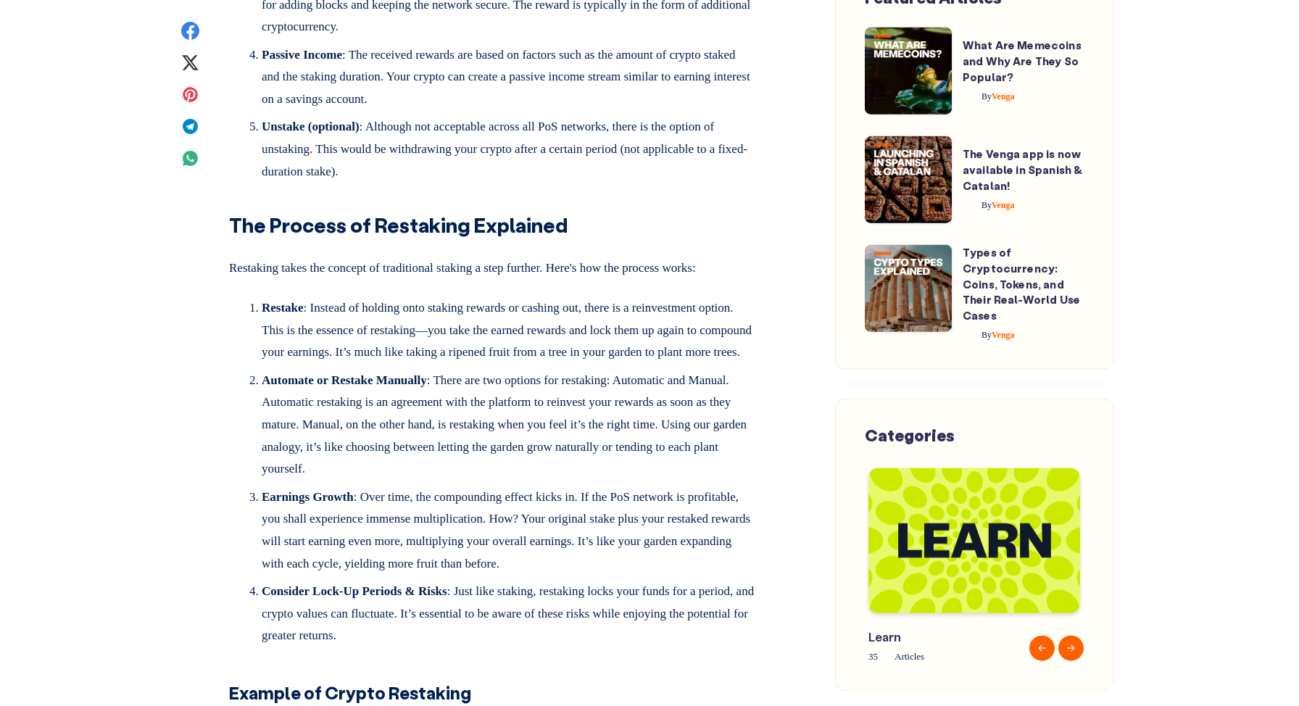
click at [388, 370] on li "Restake : Instead of holding onto staking rewards or cashing out, there is a re…" at bounding box center [509, 333] width 494 height 72
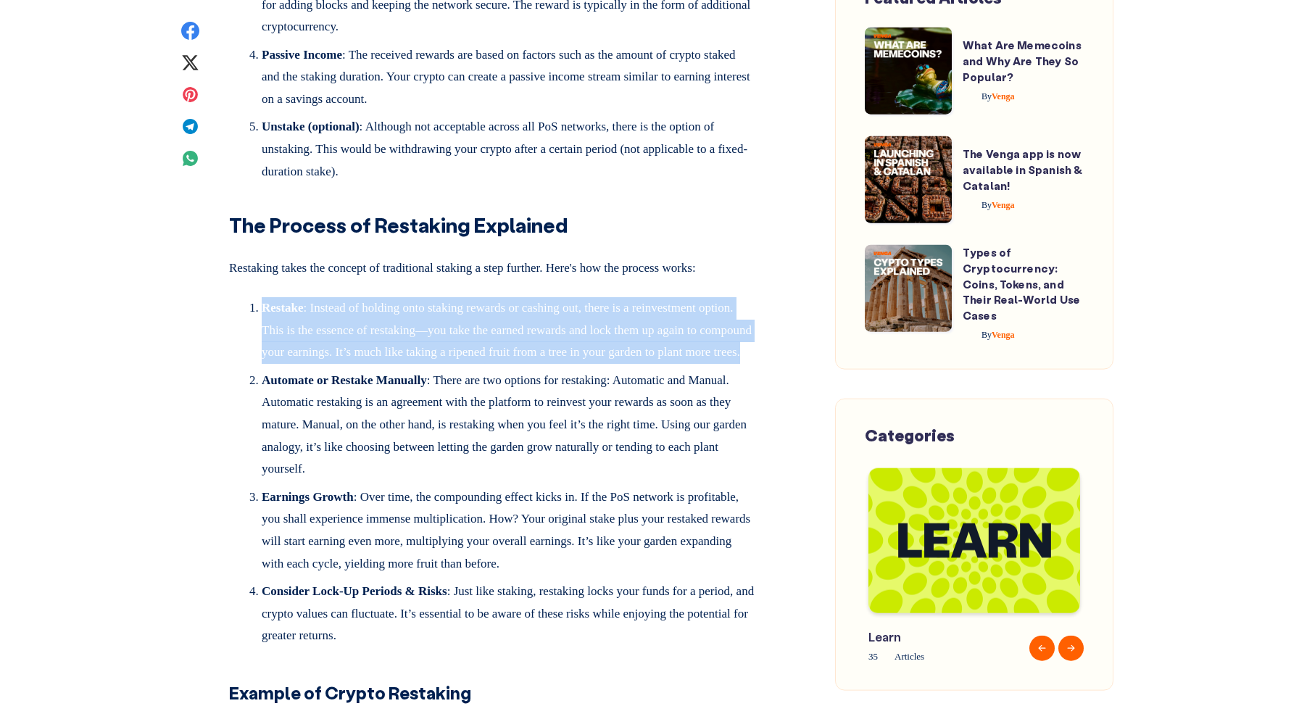
click at [388, 370] on li "Restake : Instead of holding onto staking rewards or cashing out, there is a re…" at bounding box center [509, 333] width 494 height 72
click at [396, 370] on li "Restake : Instead of holding onto staking rewards or cashing out, there is a re…" at bounding box center [509, 333] width 494 height 72
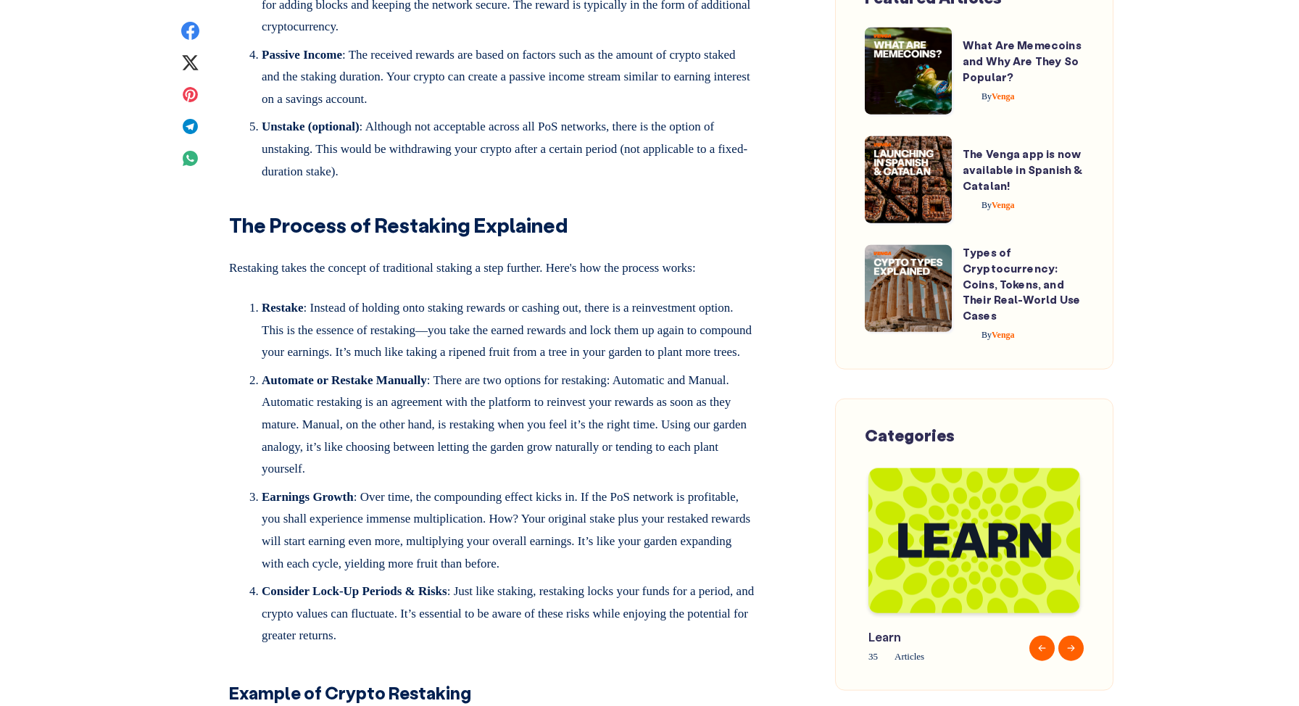
click at [396, 370] on li "Restake : Instead of holding onto staking rewards or cashing out, there is a re…" at bounding box center [509, 333] width 494 height 72
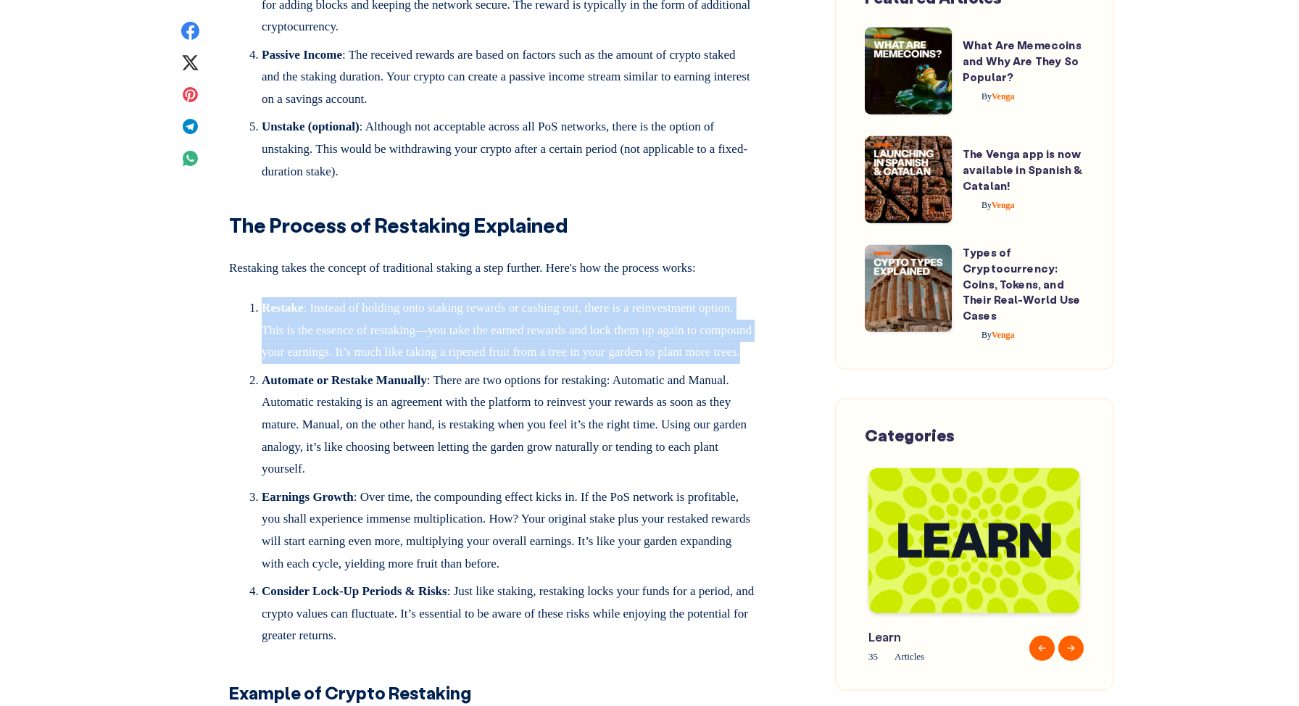
click at [396, 370] on li "Restake : Instead of holding onto staking rewards or cashing out, there is a re…" at bounding box center [509, 333] width 494 height 72
click at [407, 370] on li "Restake : Instead of holding onto staking rewards or cashing out, there is a re…" at bounding box center [509, 333] width 494 height 72
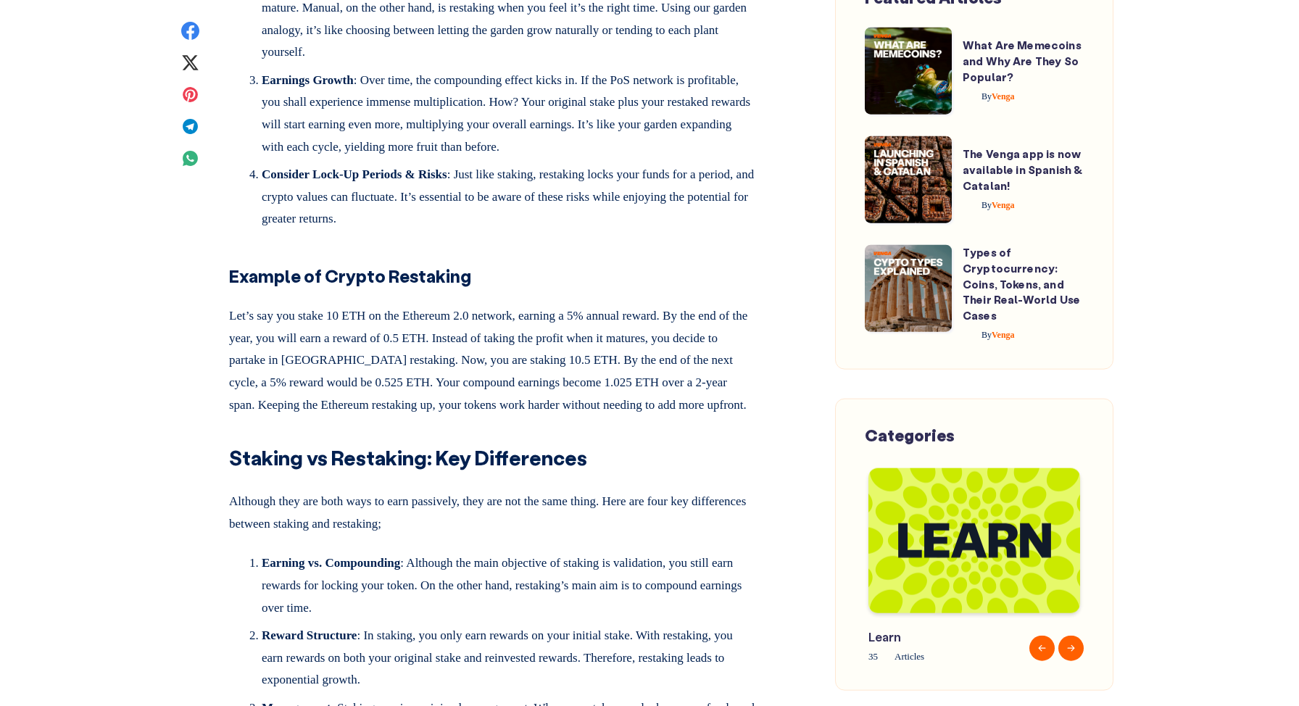
scroll to position [2169, 0]
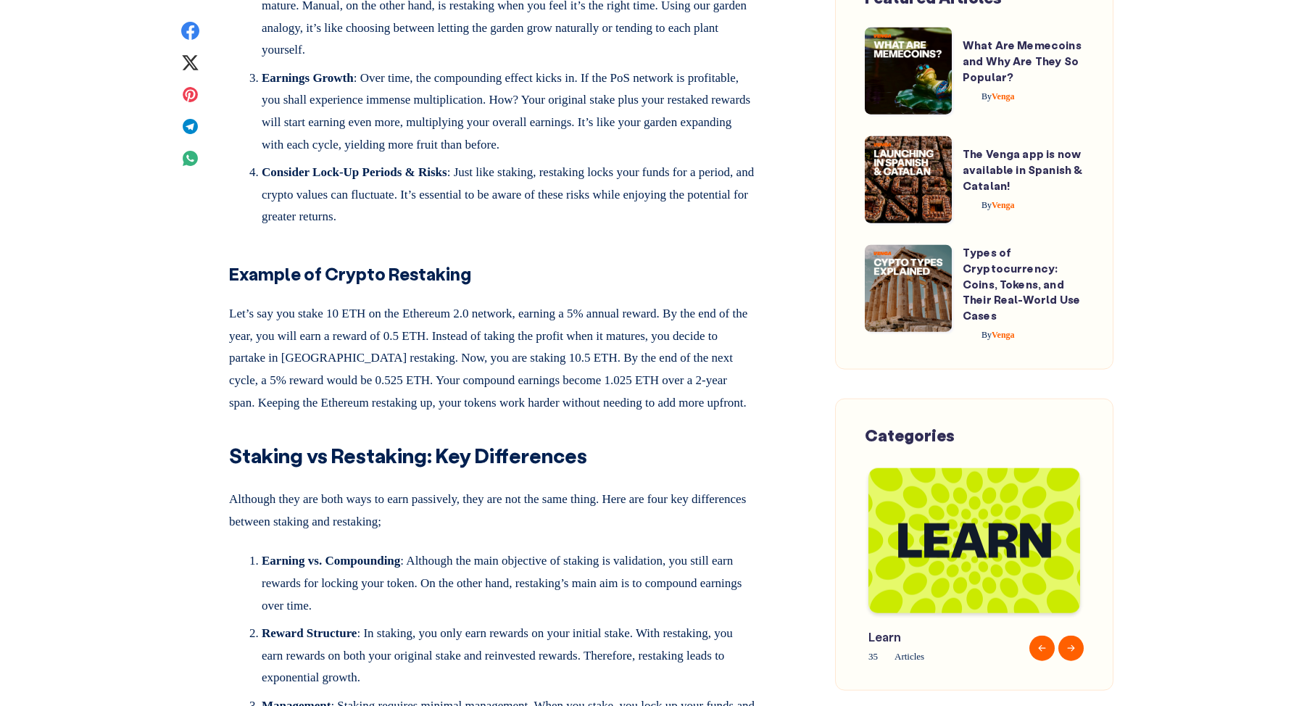
click at [562, 414] on p "Let’s say you stake 10 ETH on the Ethereum 2.0 network, earning a 5% annual rew…" at bounding box center [492, 355] width 526 height 117
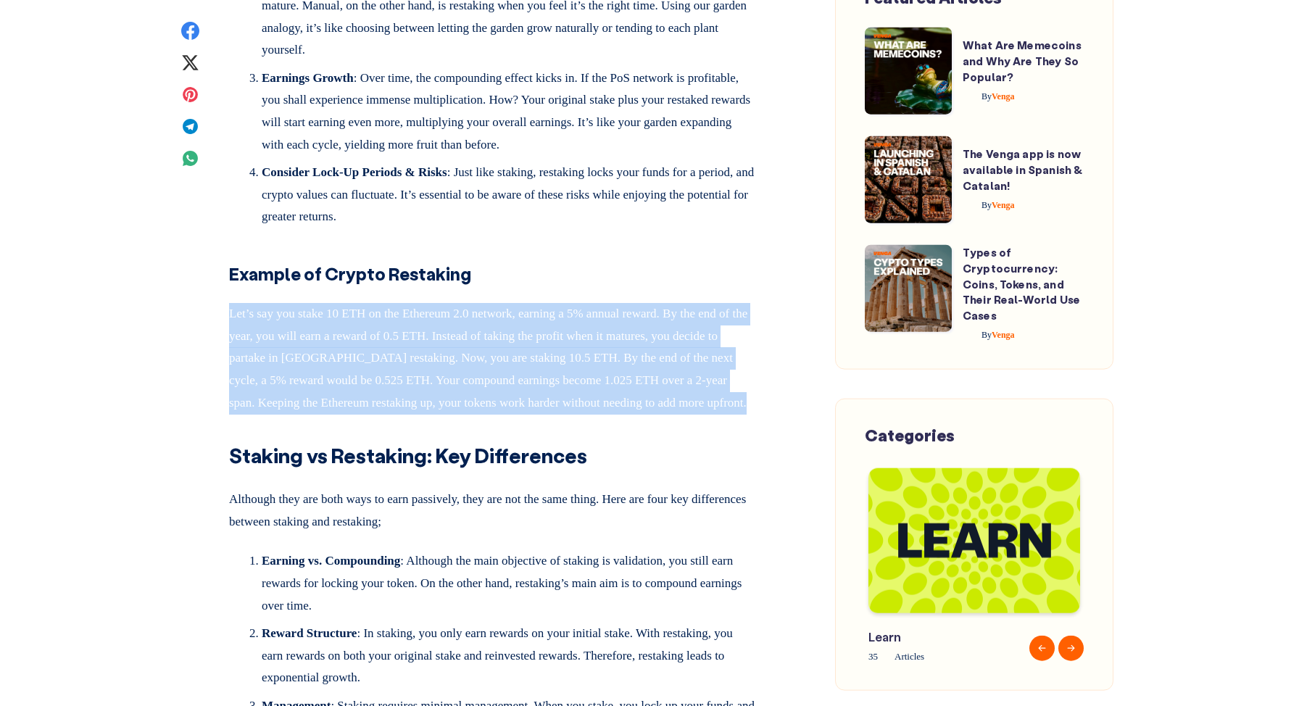
click at [562, 414] on p "Let’s say you stake 10 ETH on the Ethereum 2.0 network, earning a 5% annual rew…" at bounding box center [492, 355] width 526 height 117
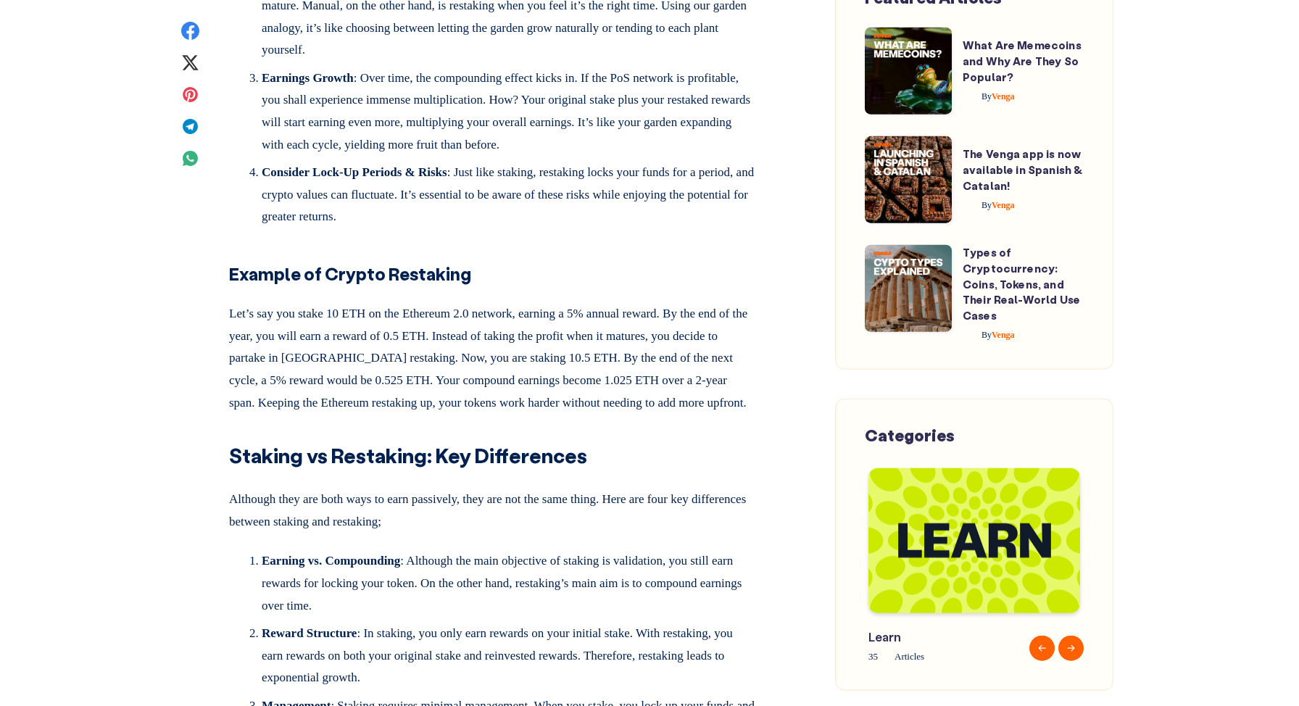
click at [587, 414] on p "Let’s say you stake 10 ETH on the Ethereum 2.0 network, earning a 5% annual rew…" at bounding box center [492, 355] width 526 height 117
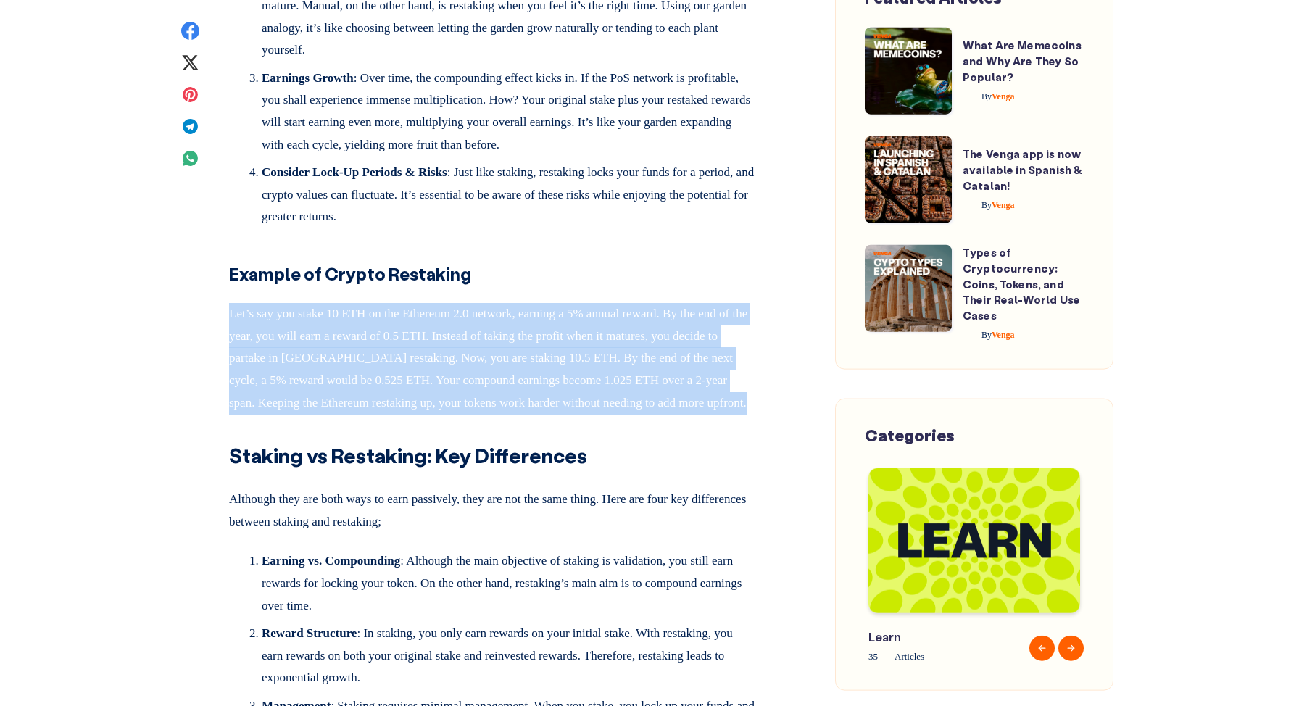
click at [587, 414] on p "Let’s say you stake 10 ETH on the Ethereum 2.0 network, earning a 5% annual rew…" at bounding box center [492, 355] width 526 height 117
click at [538, 414] on p "Let’s say you stake 10 ETH on the Ethereum 2.0 network, earning a 5% annual rew…" at bounding box center [492, 355] width 526 height 117
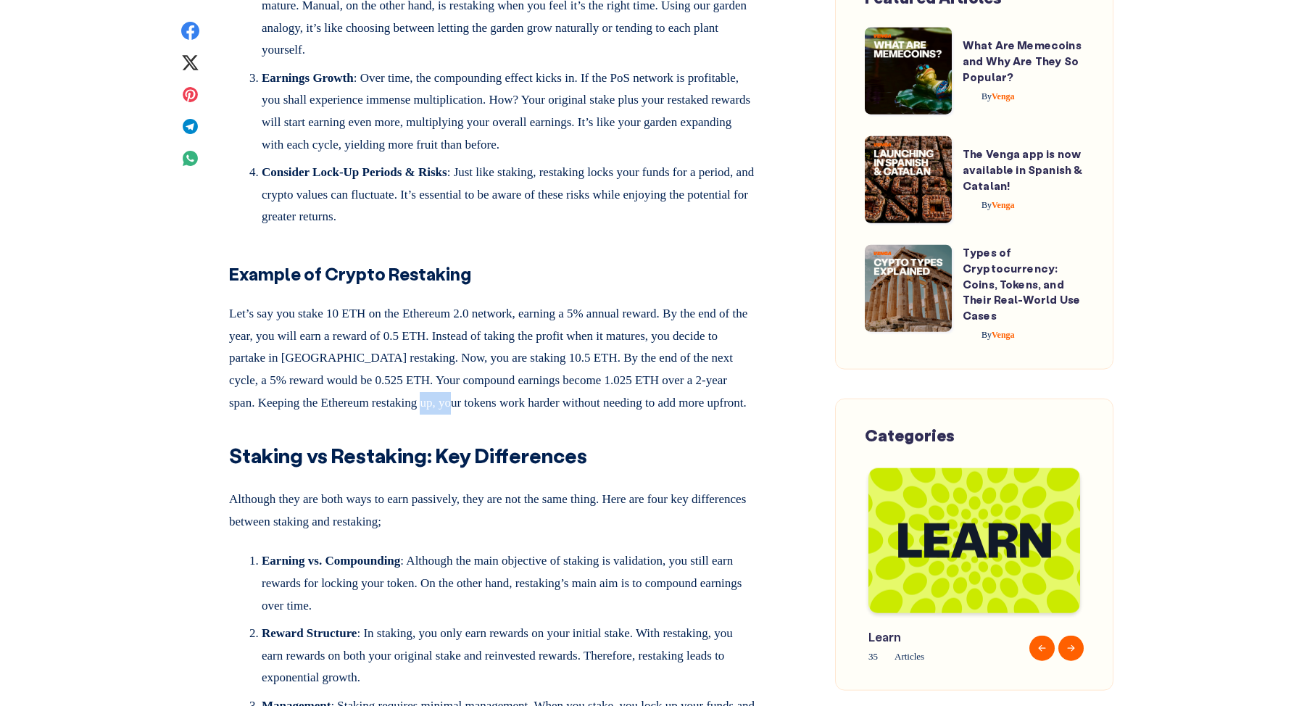
click at [538, 414] on p "Let’s say you stake 10 ETH on the Ethereum 2.0 network, earning a 5% annual rew…" at bounding box center [492, 355] width 526 height 117
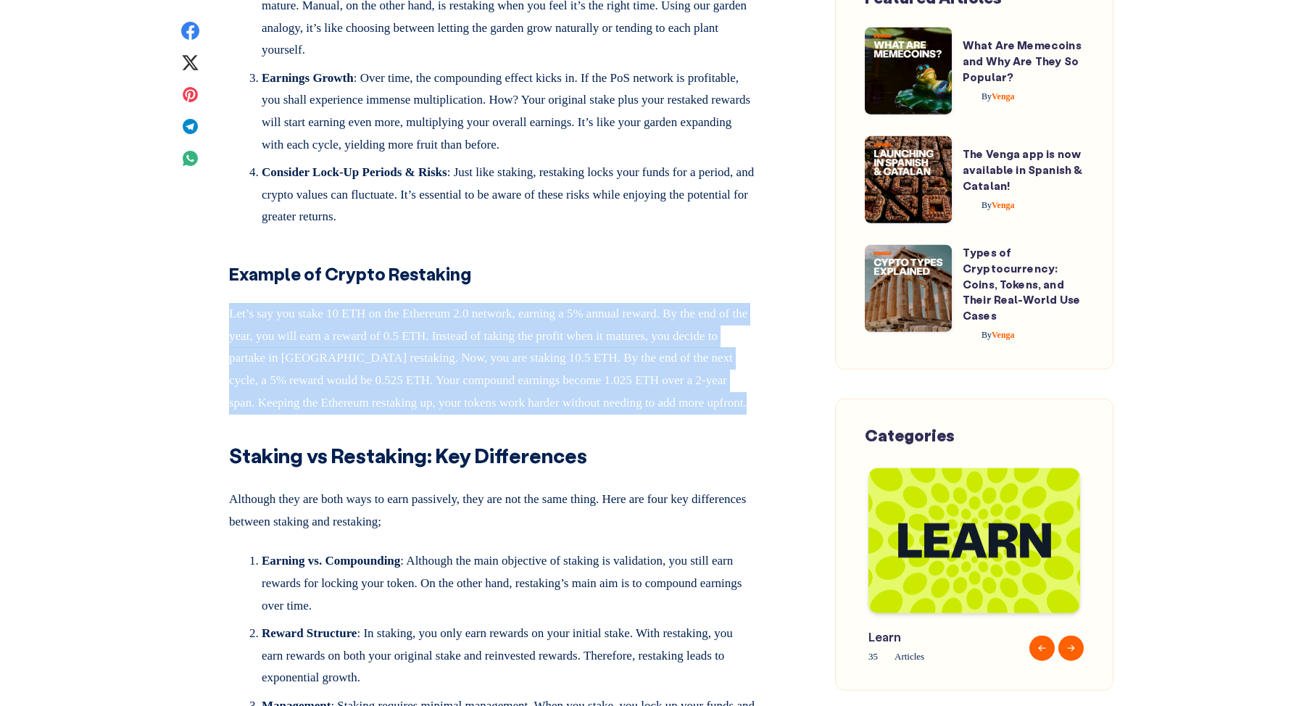
click at [538, 414] on p "Let’s say you stake 10 ETH on the Ethereum 2.0 network, earning a 5% annual rew…" at bounding box center [492, 355] width 526 height 117
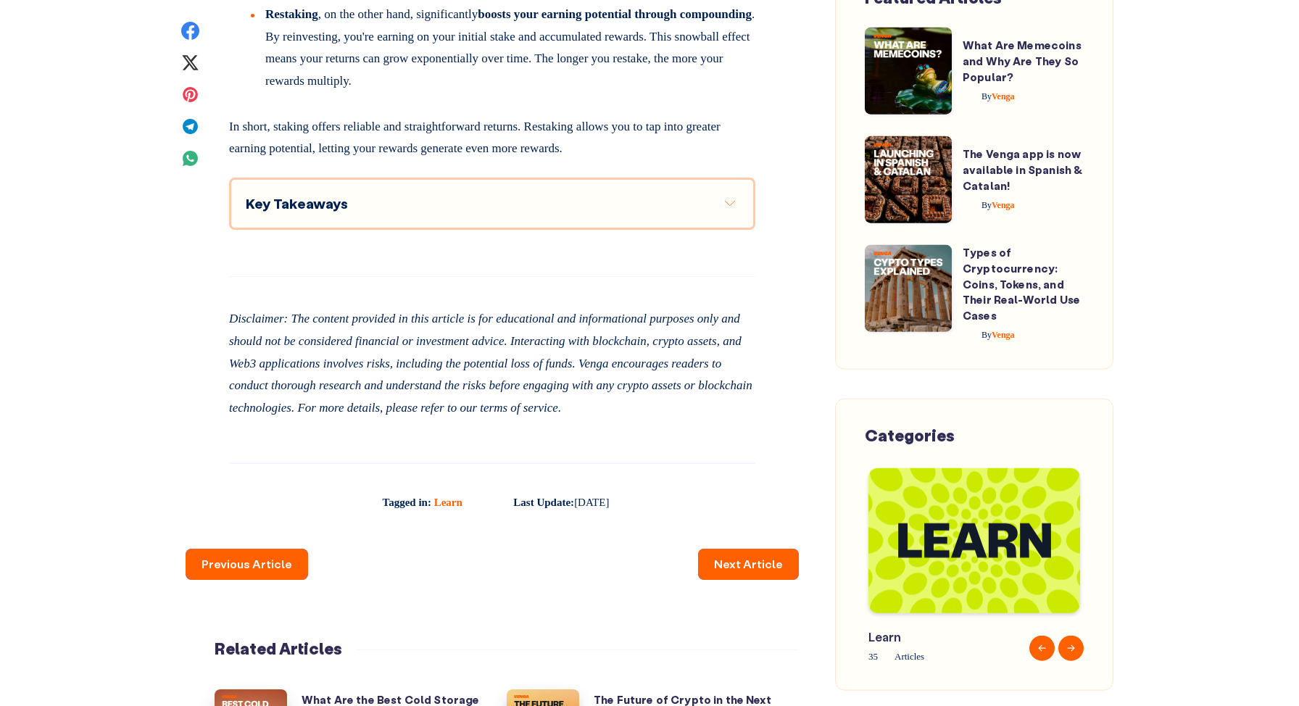
scroll to position [3301, 0]
